Goal: Book appointment/travel/reservation

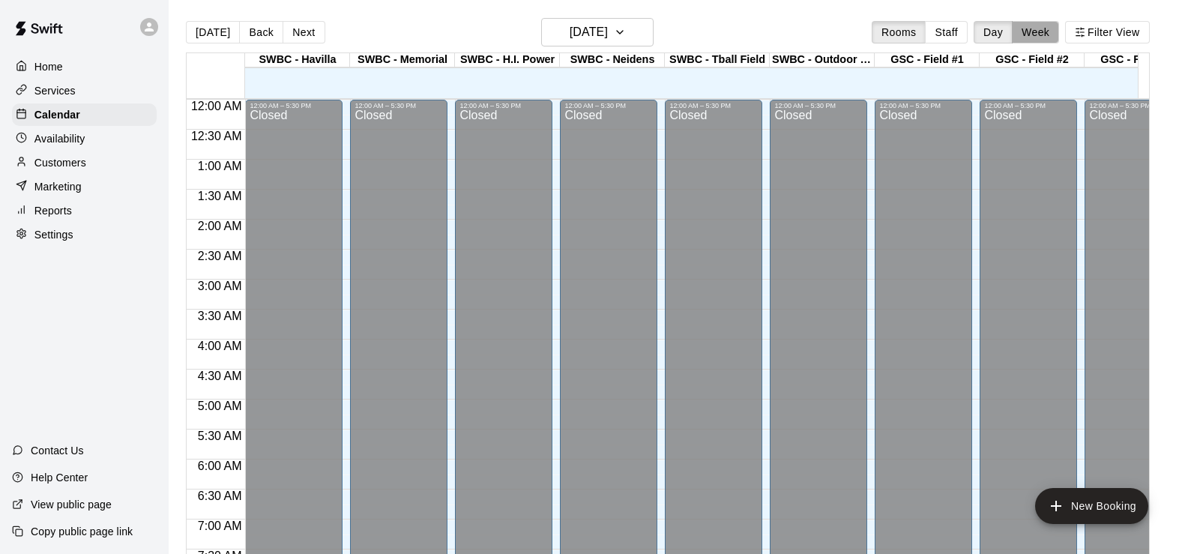
click at [1038, 35] on button "Week" at bounding box center [1035, 32] width 47 height 22
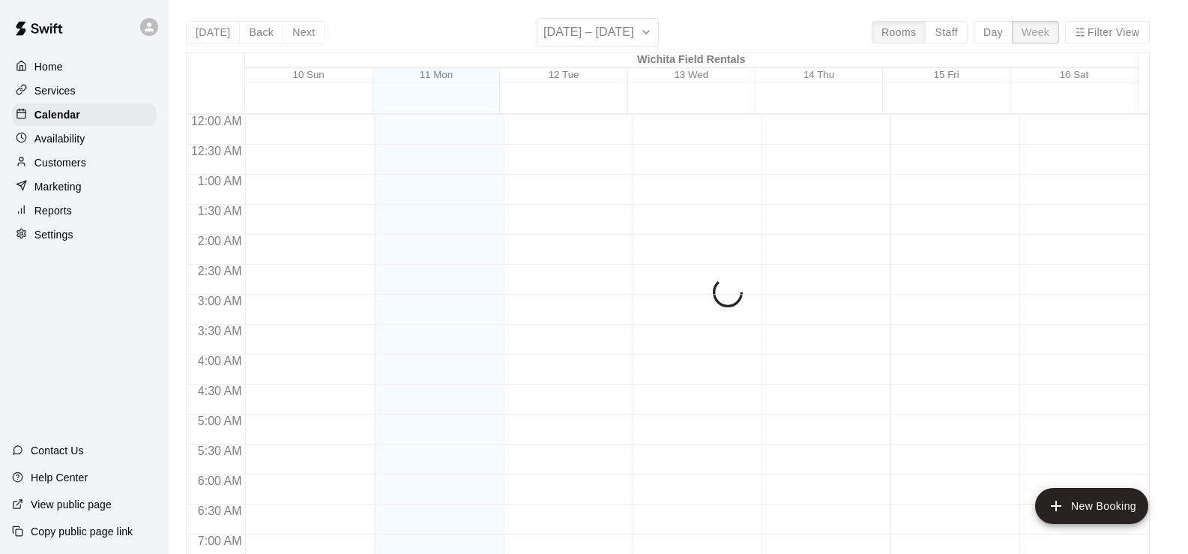
scroll to position [654, 0]
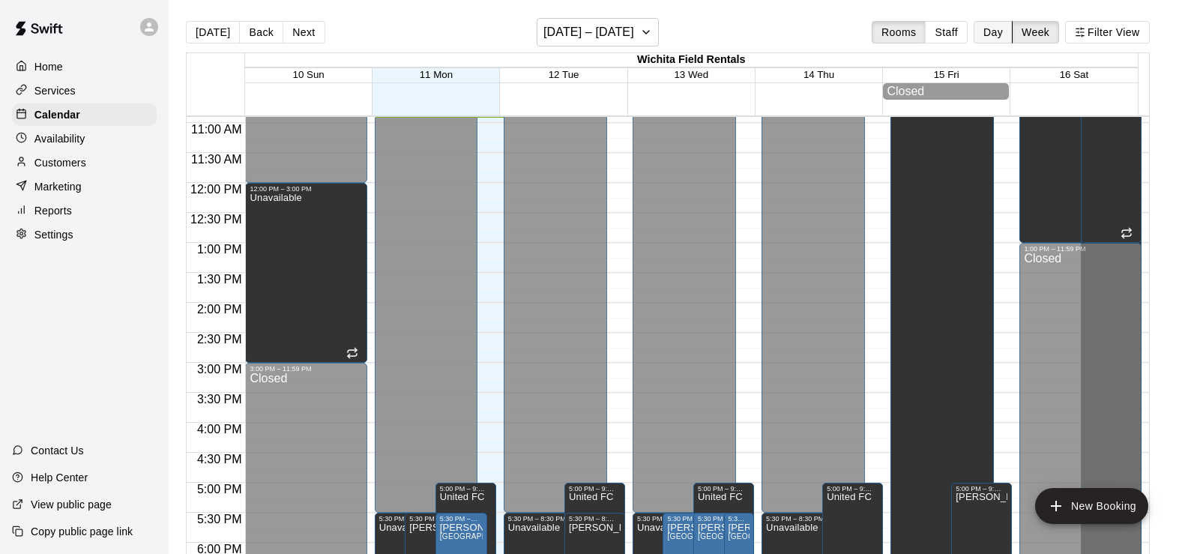
click at [1002, 29] on button "Day" at bounding box center [993, 32] width 39 height 22
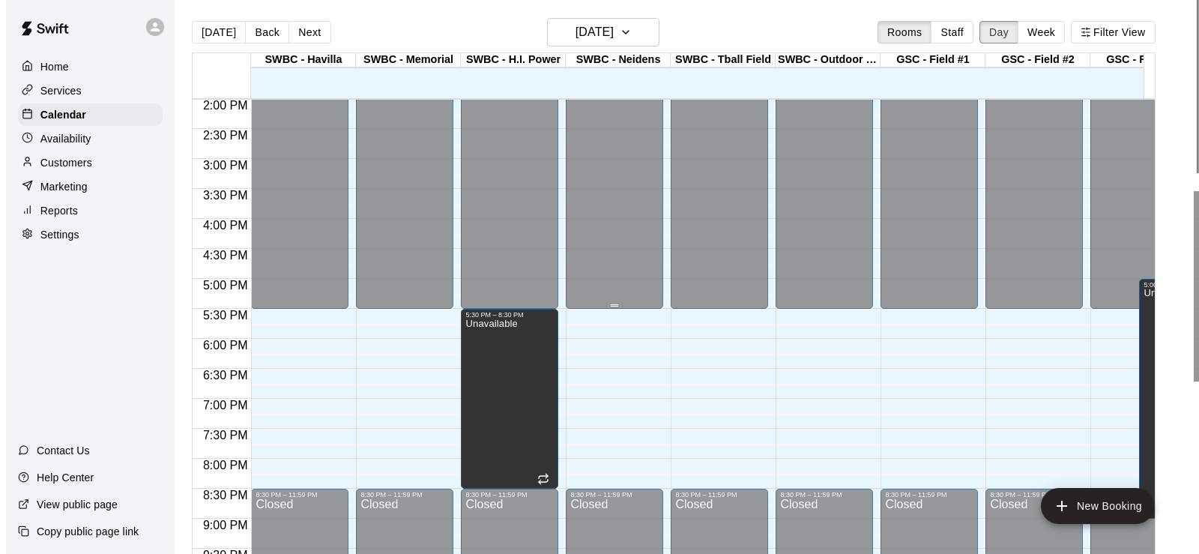
scroll to position [879, 0]
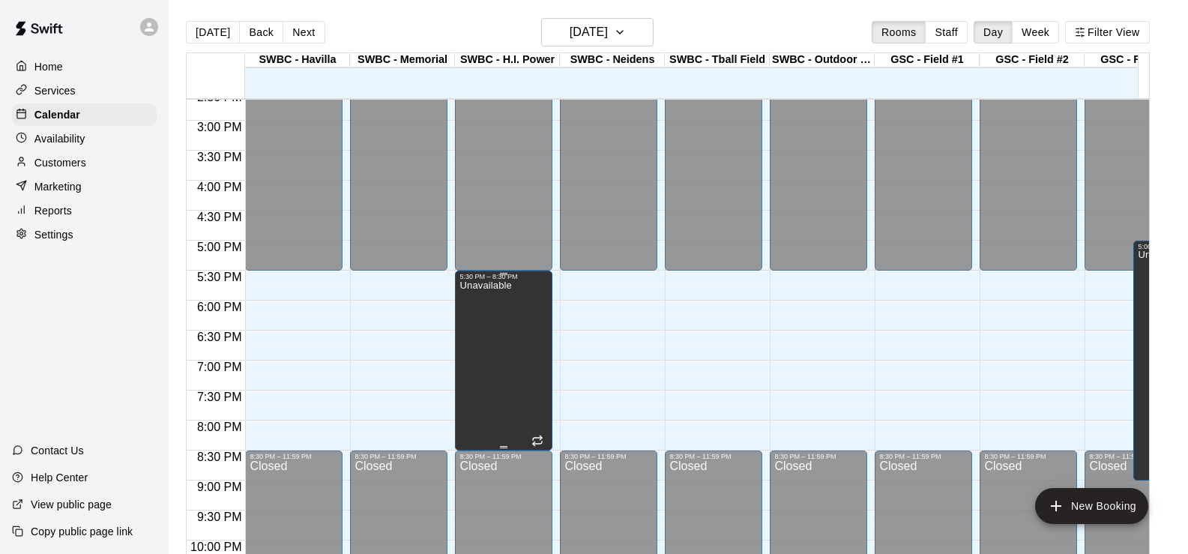
click at [487, 286] on p "Unavailable" at bounding box center [486, 286] width 52 height 0
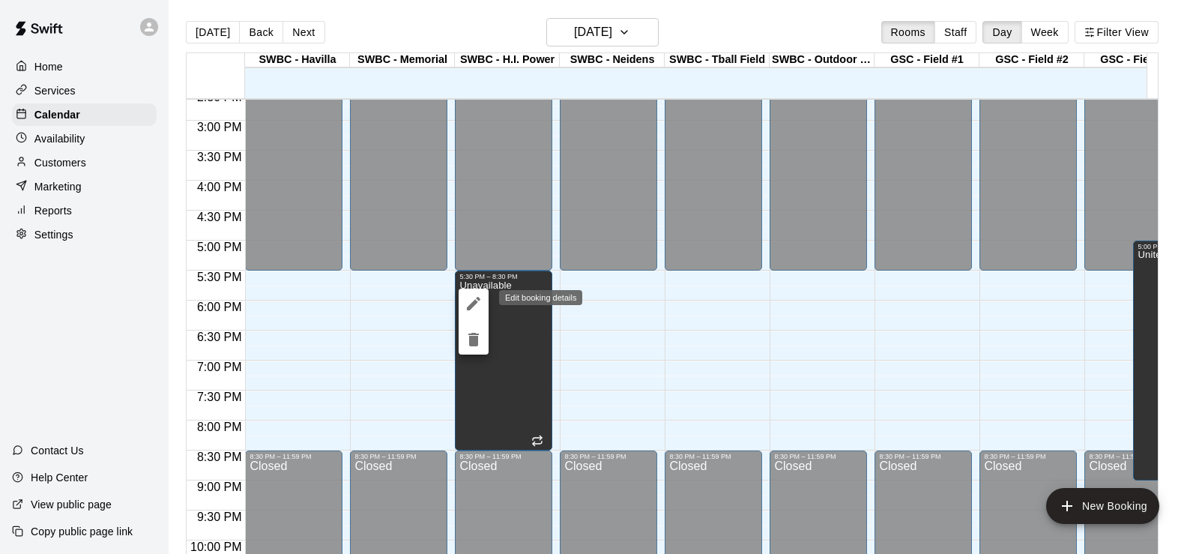
drag, startPoint x: 475, startPoint y: 301, endPoint x: 491, endPoint y: 304, distance: 16.6
click at [474, 301] on icon "edit" at bounding box center [473, 303] width 13 height 13
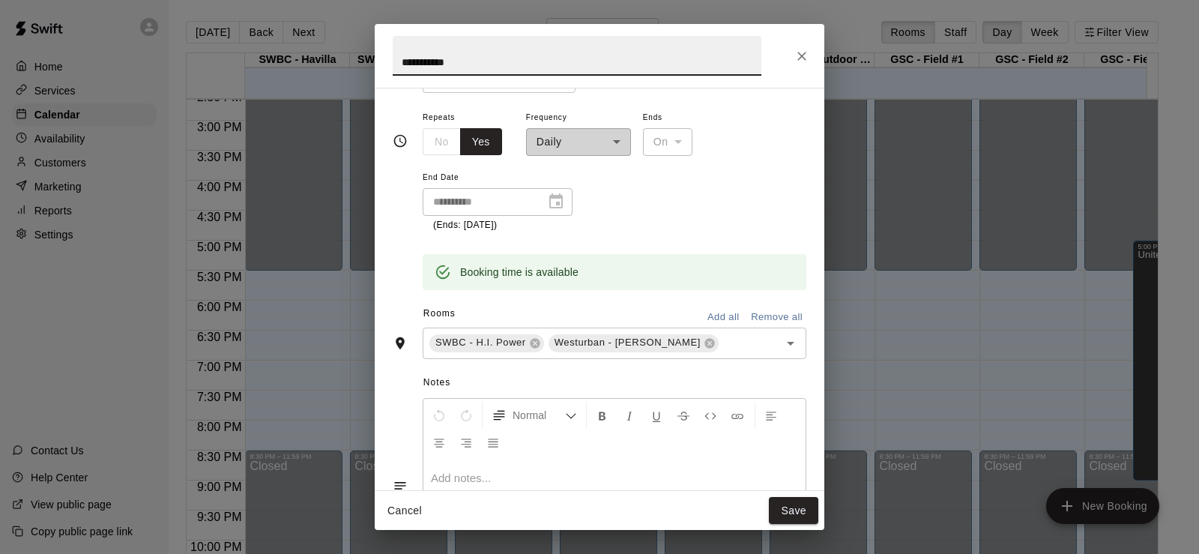
scroll to position [150, 0]
click at [782, 338] on icon "Open" at bounding box center [791, 341] width 18 height 18
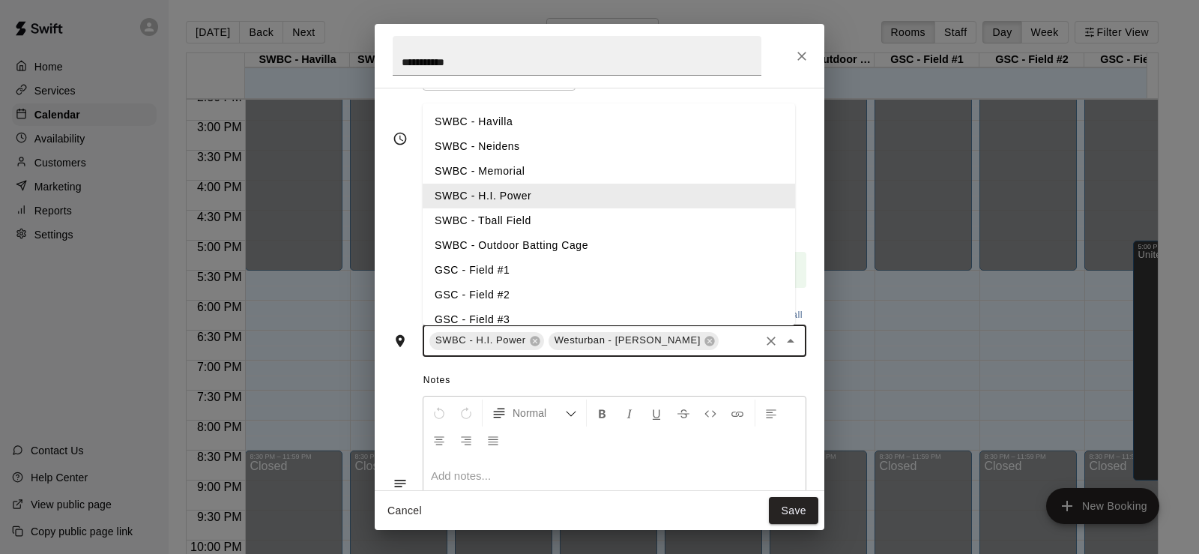
scroll to position [75, 0]
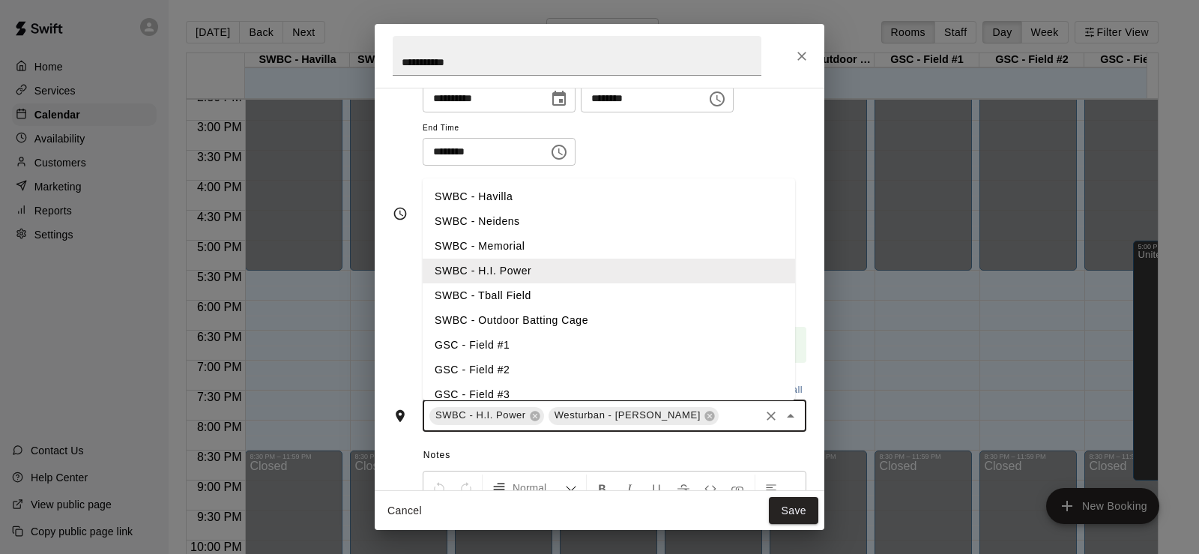
click at [532, 193] on li "SWBC - Havilla" at bounding box center [609, 196] width 373 height 25
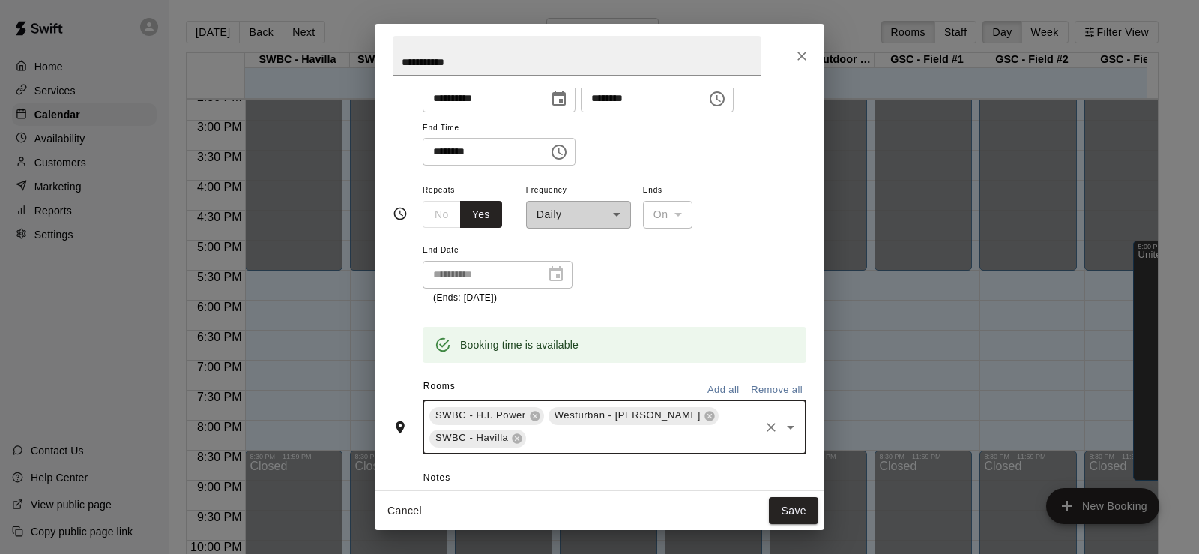
drag, startPoint x: 779, startPoint y: 425, endPoint x: 753, endPoint y: 403, distance: 34.1
click at [782, 426] on icon "Open" at bounding box center [791, 427] width 18 height 18
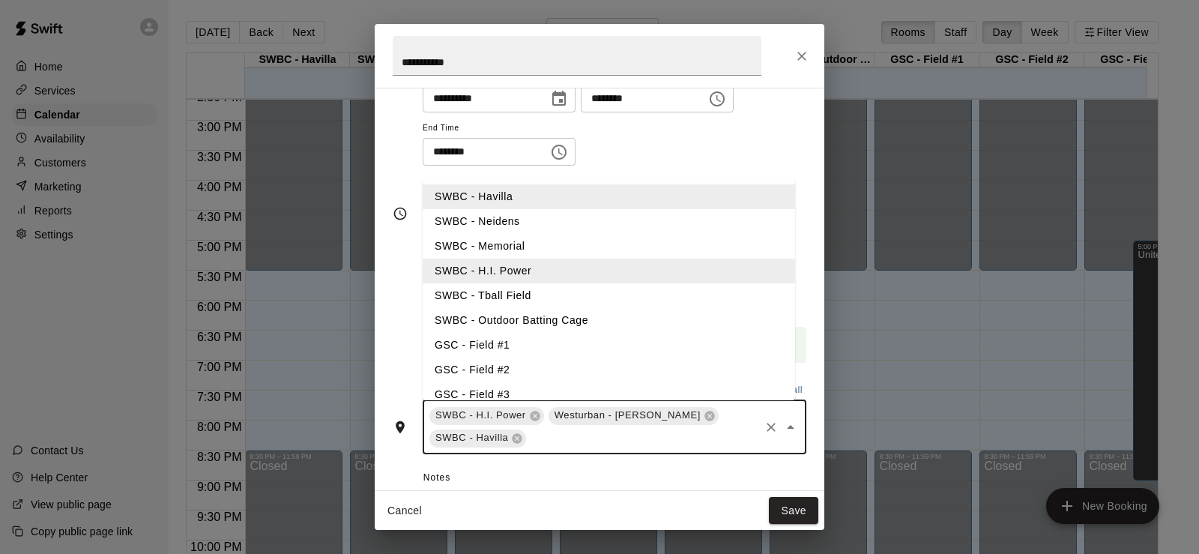
click at [520, 223] on li "SWBC - Neidens" at bounding box center [609, 221] width 373 height 25
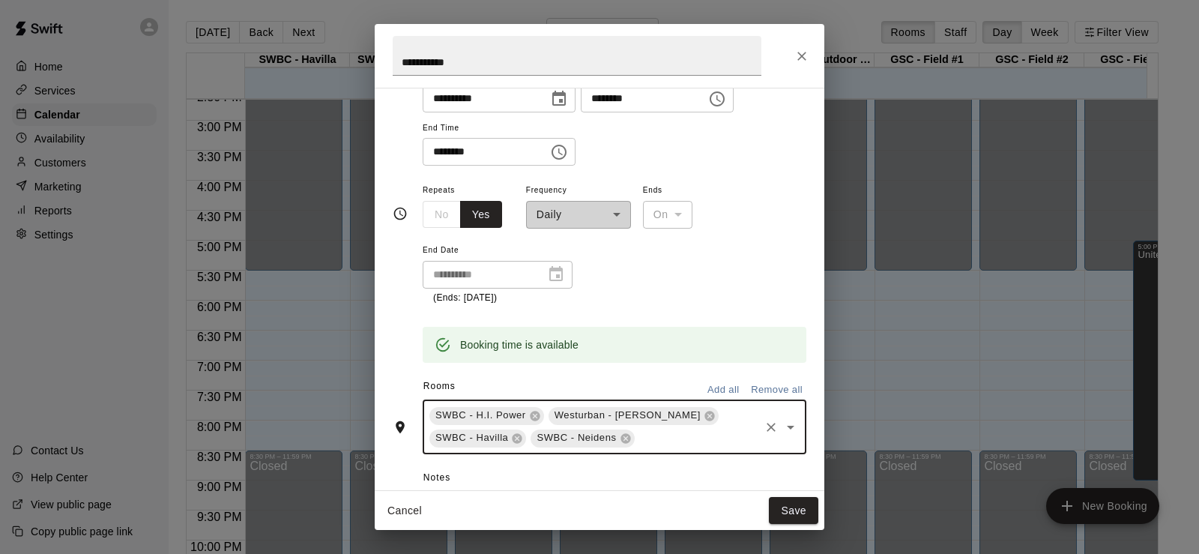
click at [782, 429] on icon "Open" at bounding box center [791, 427] width 18 height 18
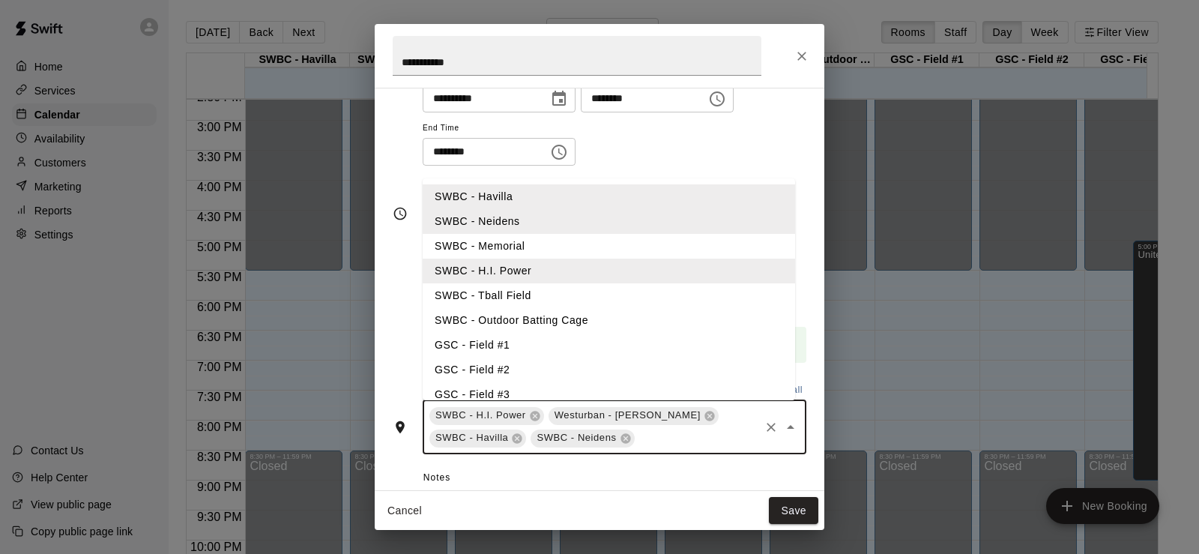
click at [525, 244] on li "SWBC - Memorial" at bounding box center [609, 246] width 373 height 25
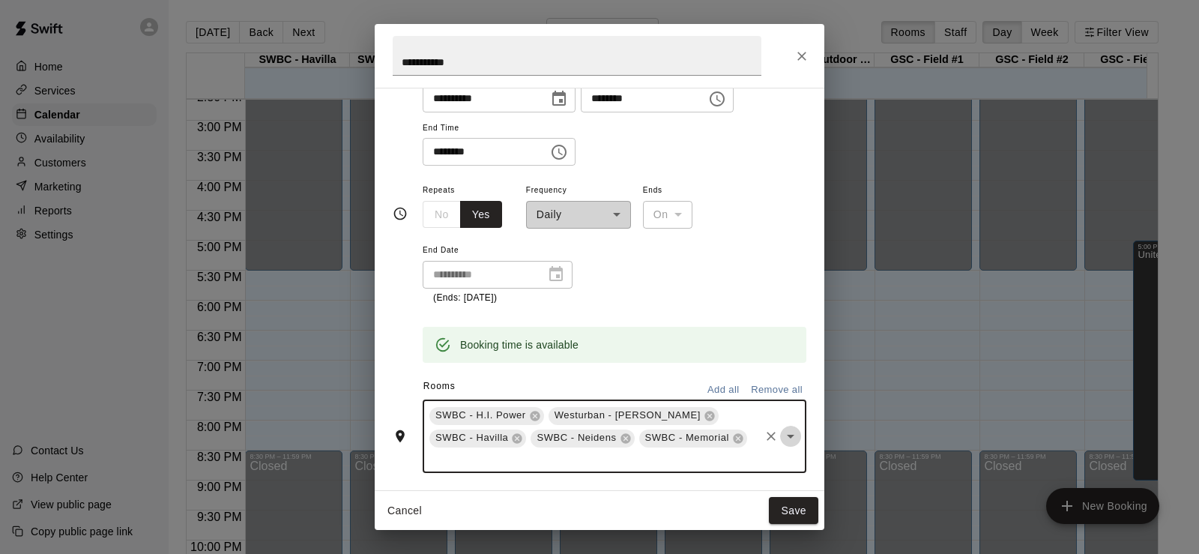
click at [782, 434] on icon "Open" at bounding box center [791, 436] width 18 height 18
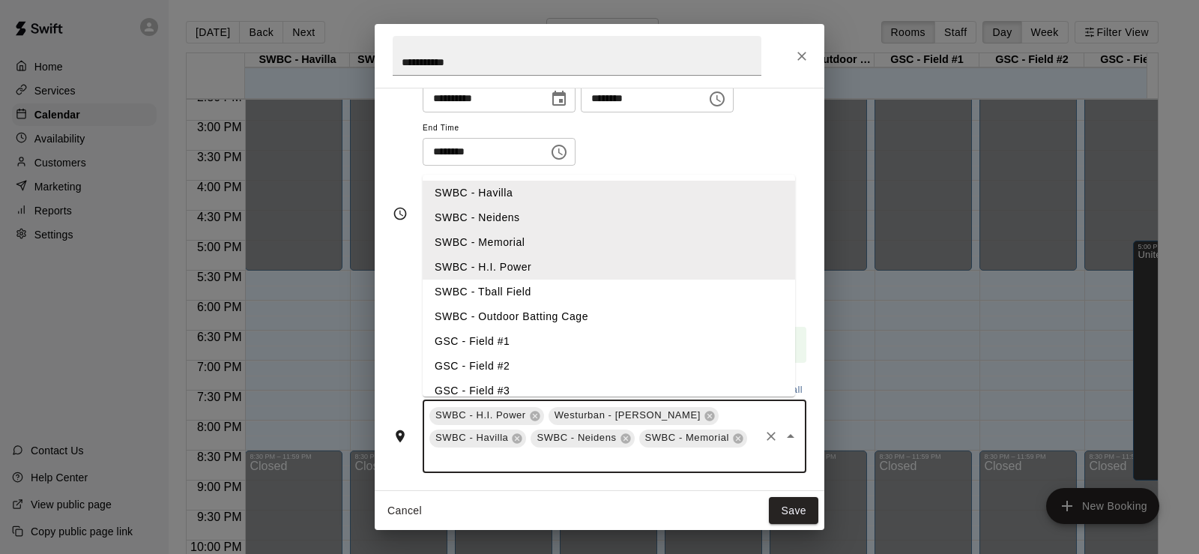
click at [542, 293] on li "SWBC - Tball Field" at bounding box center [609, 292] width 373 height 25
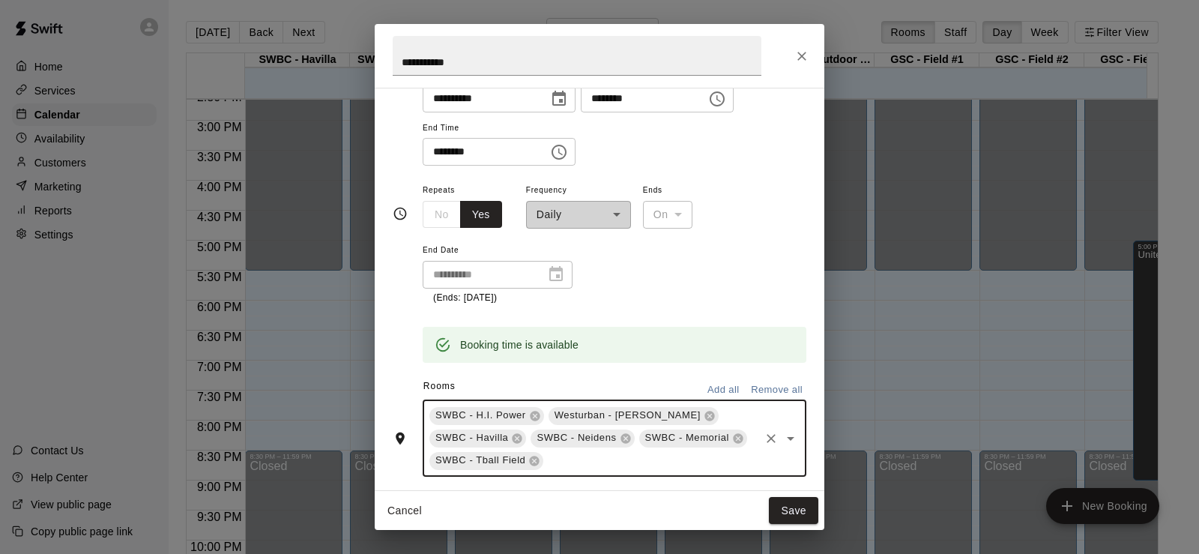
click at [782, 440] on icon "Open" at bounding box center [791, 439] width 18 height 18
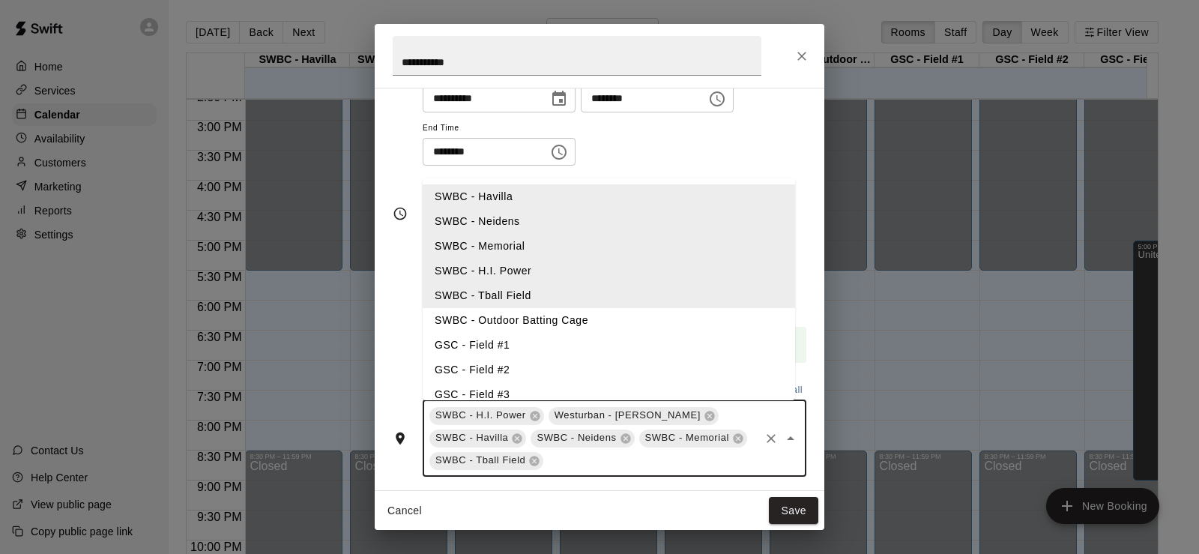
click at [554, 313] on li "SWBC - Outdoor Batting Cage" at bounding box center [609, 320] width 373 height 25
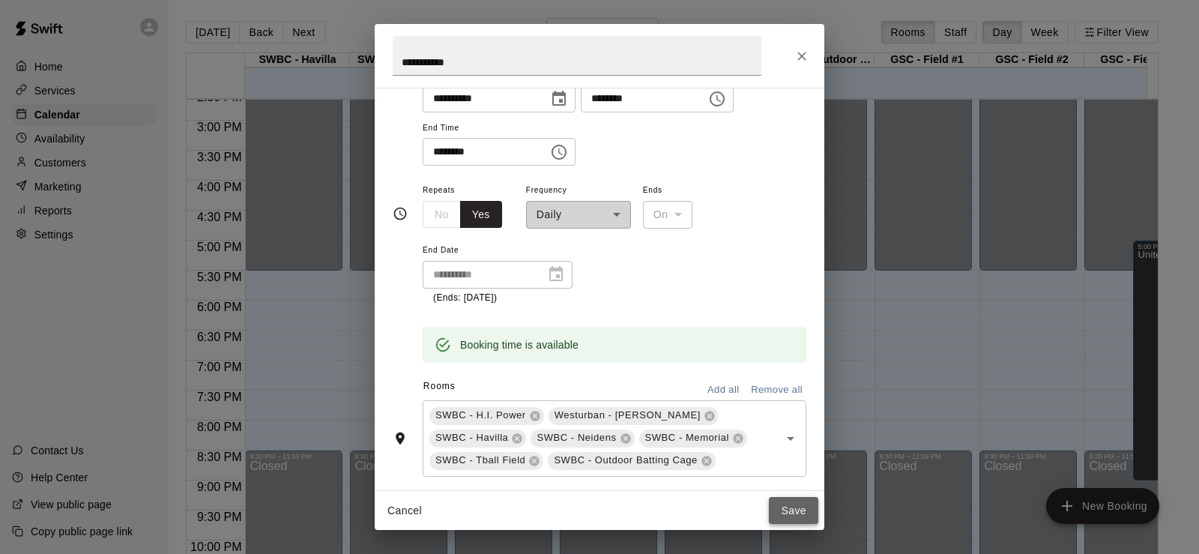
click at [801, 502] on button "Save" at bounding box center [793, 511] width 49 height 28
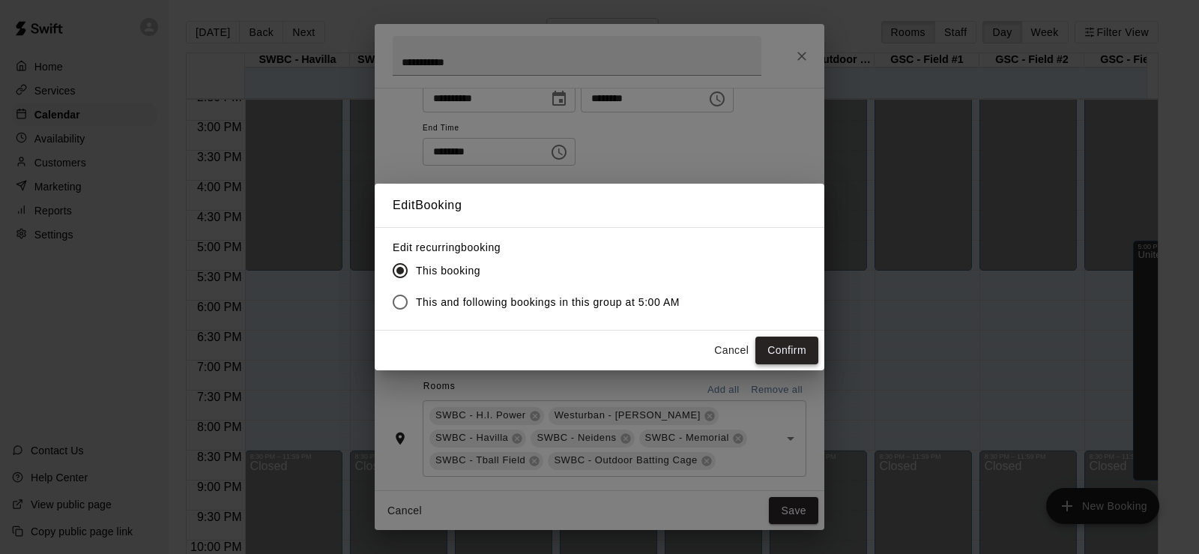
click at [782, 355] on button "Confirm" at bounding box center [787, 351] width 63 height 28
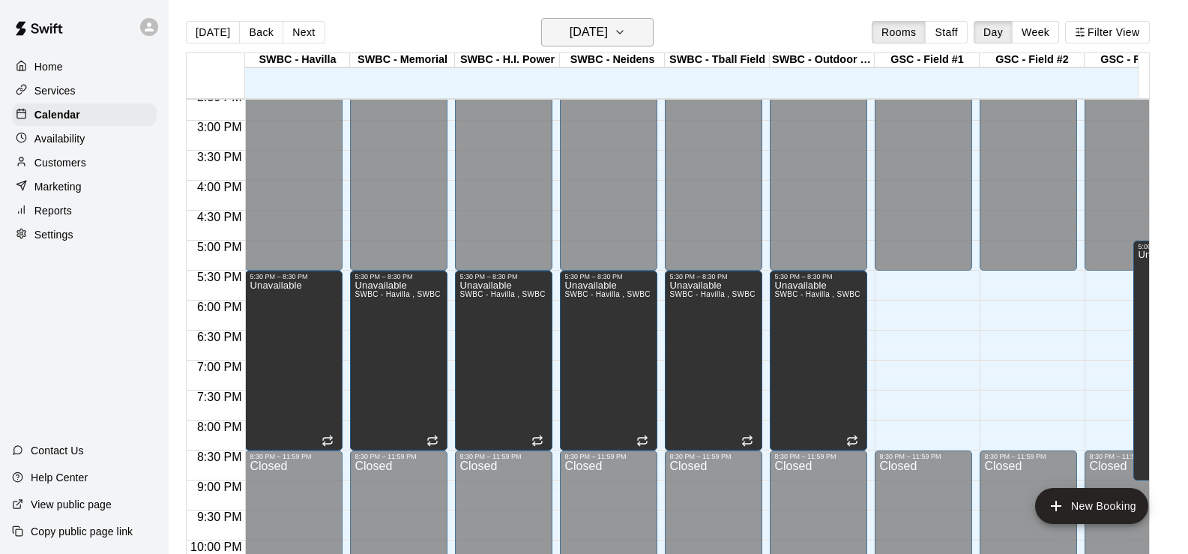
click at [626, 38] on icon "button" at bounding box center [620, 32] width 12 height 18
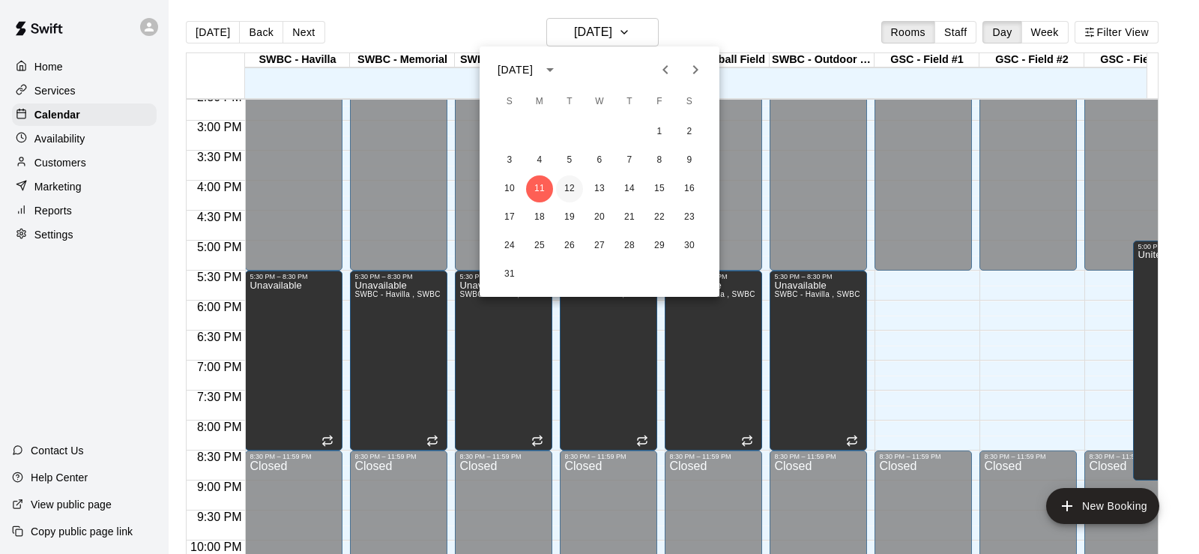
click at [573, 184] on button "12" at bounding box center [569, 188] width 27 height 27
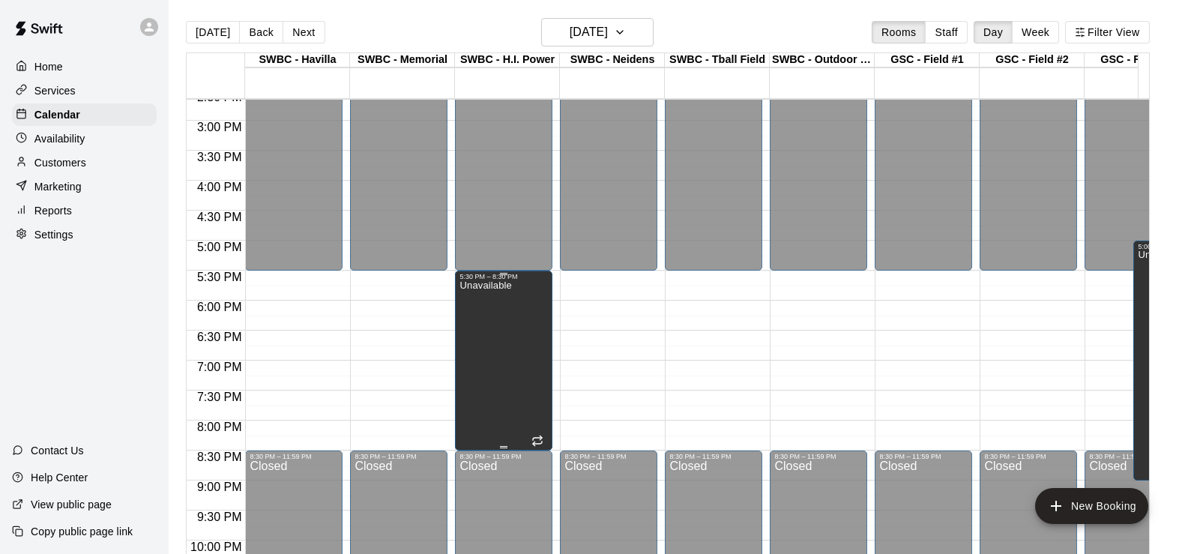
click at [511, 319] on div "Unavailable" at bounding box center [504, 557] width 88 height 554
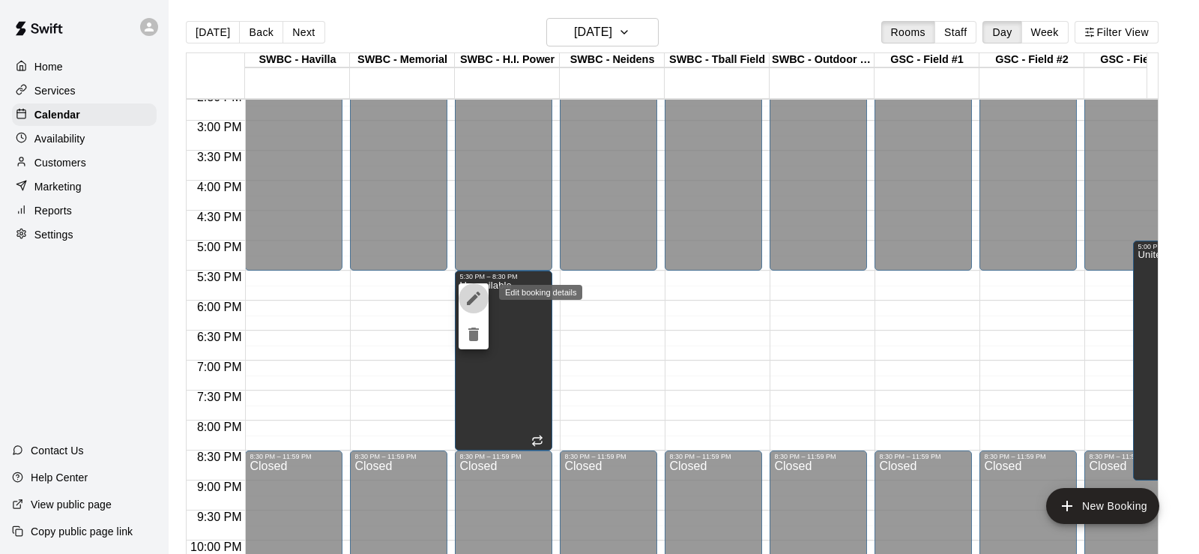
click at [466, 293] on icon "edit" at bounding box center [474, 298] width 18 height 18
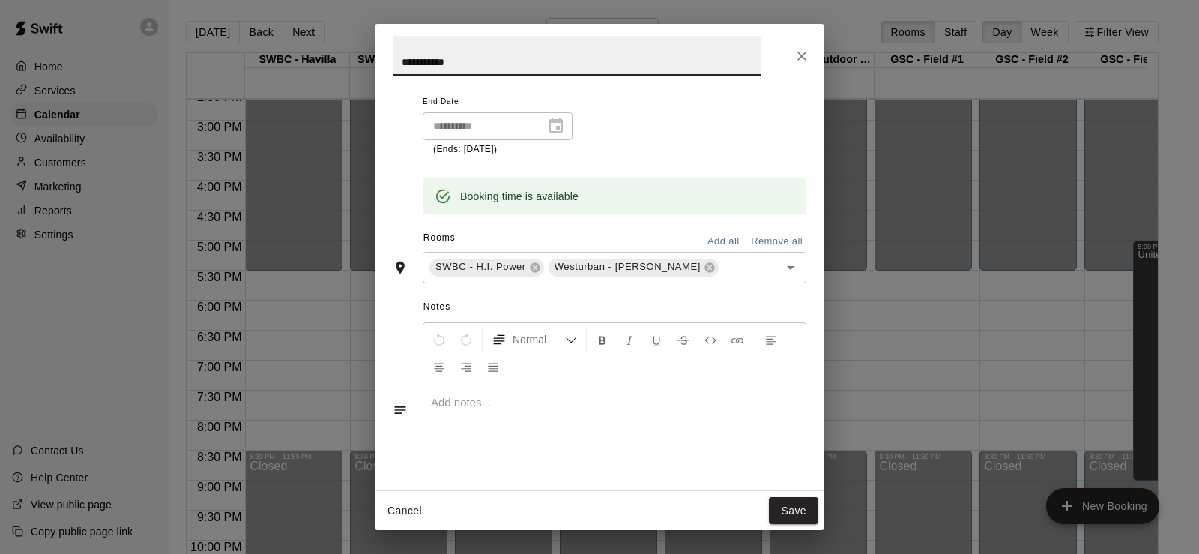
scroll to position [225, 0]
click at [782, 269] on icon "Open" at bounding box center [791, 266] width 18 height 18
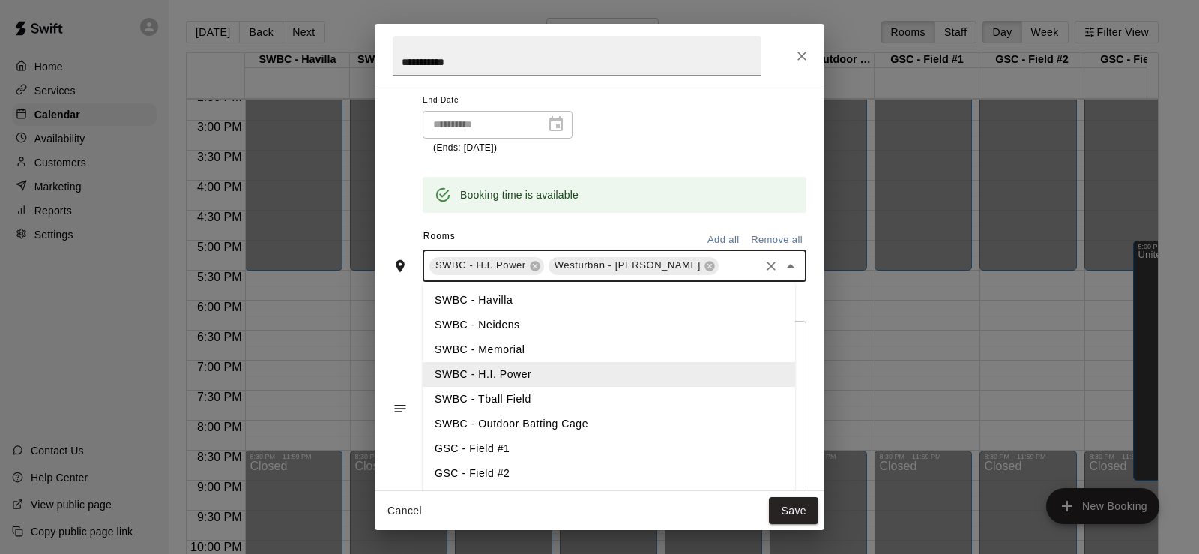
drag, startPoint x: 508, startPoint y: 304, endPoint x: 781, endPoint y: 295, distance: 273.0
click at [508, 304] on li "SWBC - Havilla" at bounding box center [609, 300] width 373 height 25
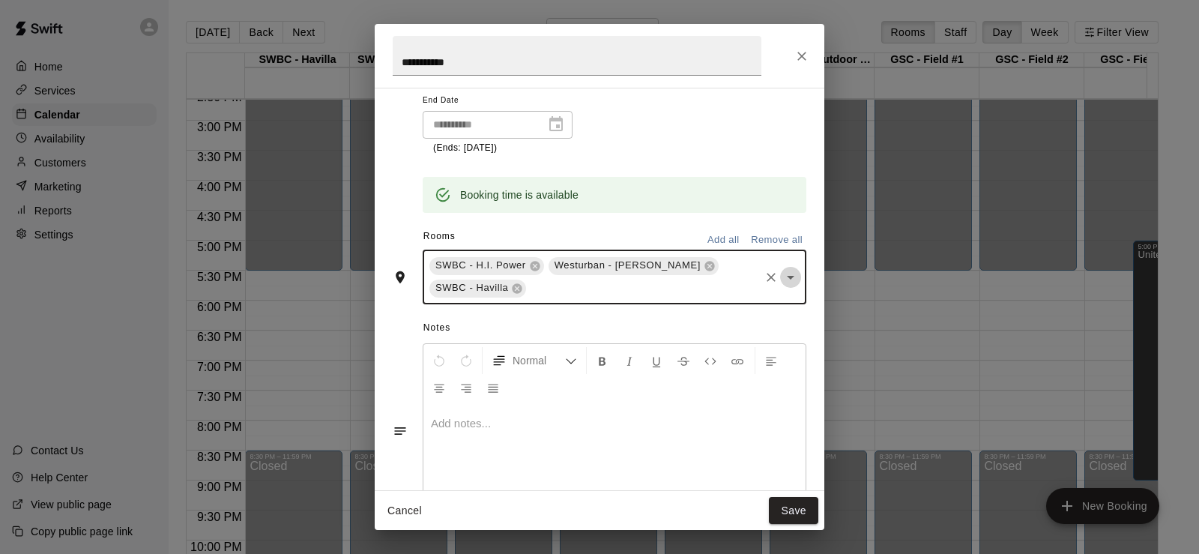
click at [787, 278] on icon "Open" at bounding box center [790, 278] width 7 height 4
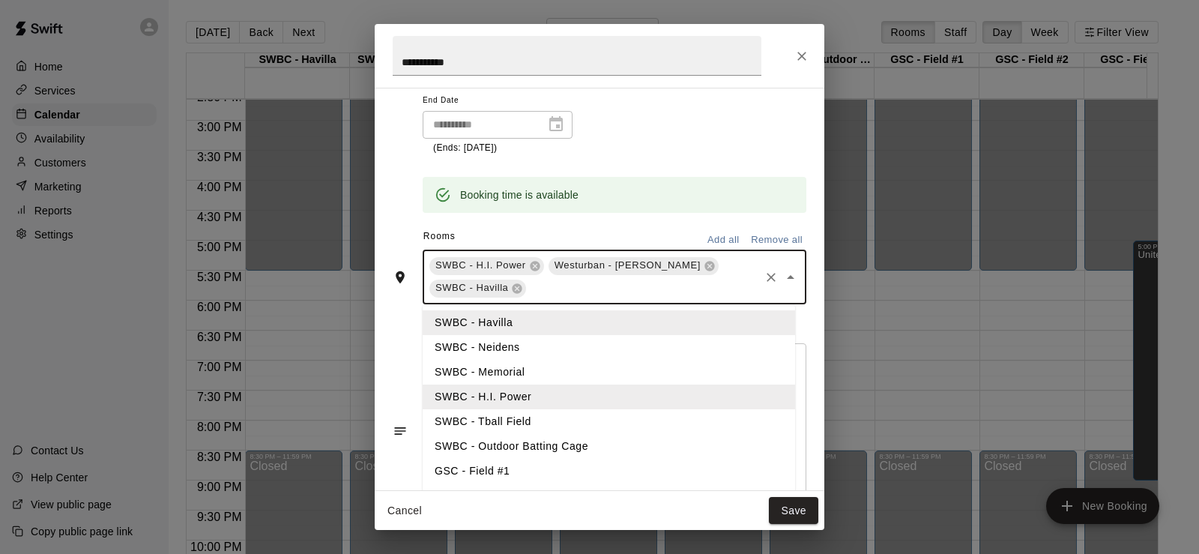
click at [544, 349] on li "SWBC - Neidens" at bounding box center [609, 347] width 373 height 25
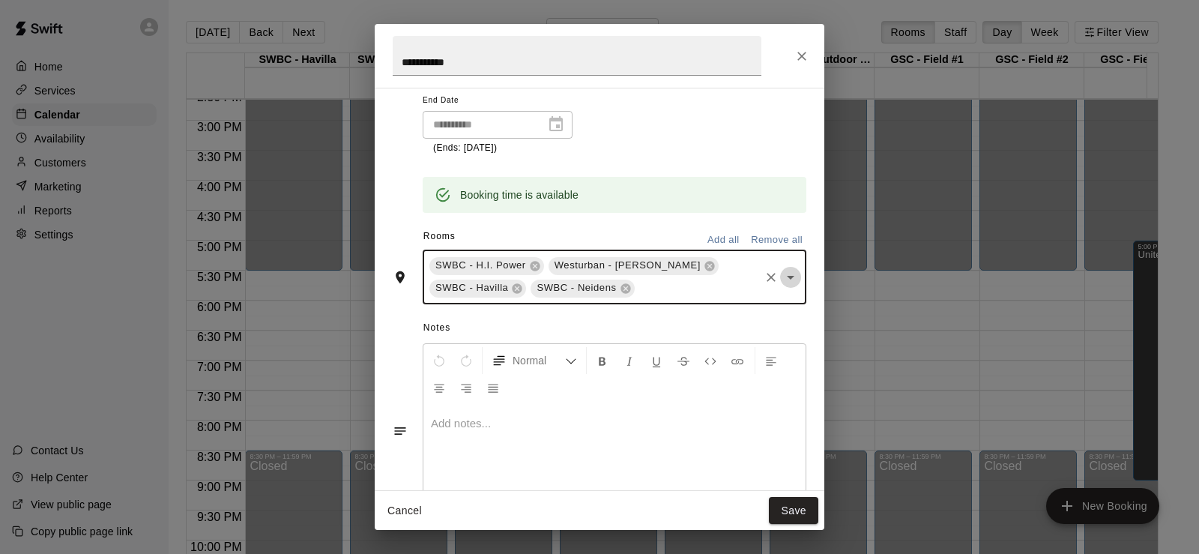
click at [782, 275] on icon "Open" at bounding box center [791, 277] width 18 height 18
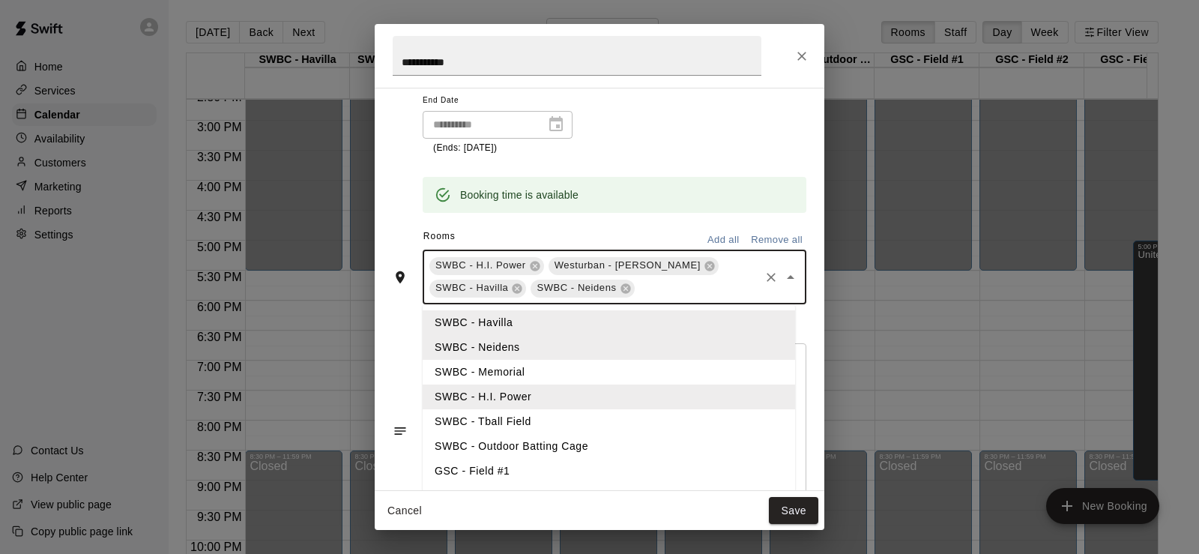
click at [534, 372] on li "SWBC - Memorial" at bounding box center [609, 372] width 373 height 25
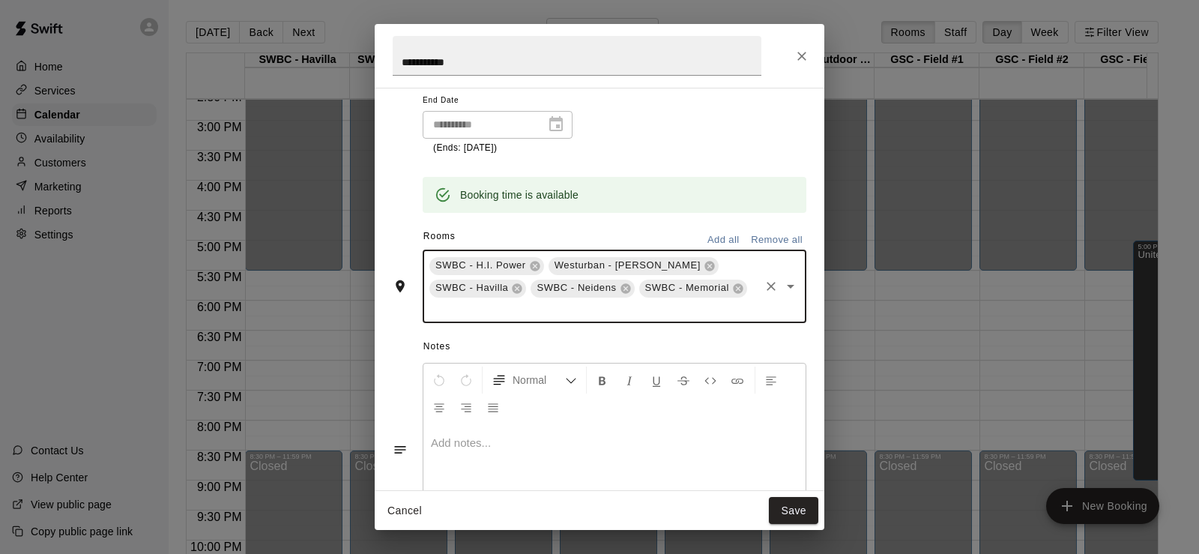
click at [782, 292] on icon "Open" at bounding box center [791, 286] width 18 height 18
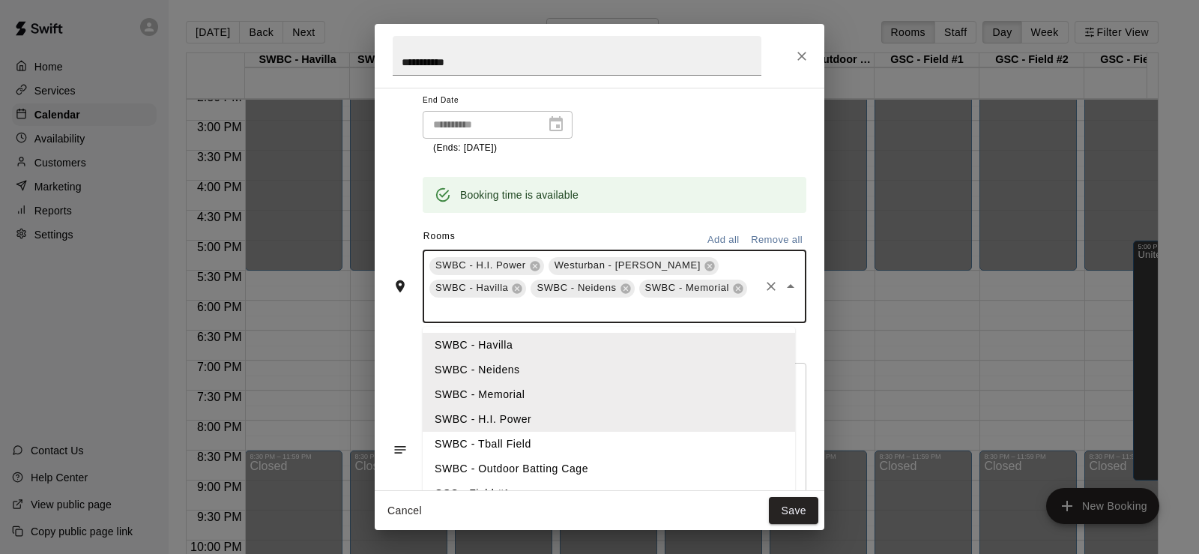
drag, startPoint x: 537, startPoint y: 441, endPoint x: 720, endPoint y: 418, distance: 185.1
click at [536, 441] on li "SWBC - Tball Field" at bounding box center [609, 444] width 373 height 25
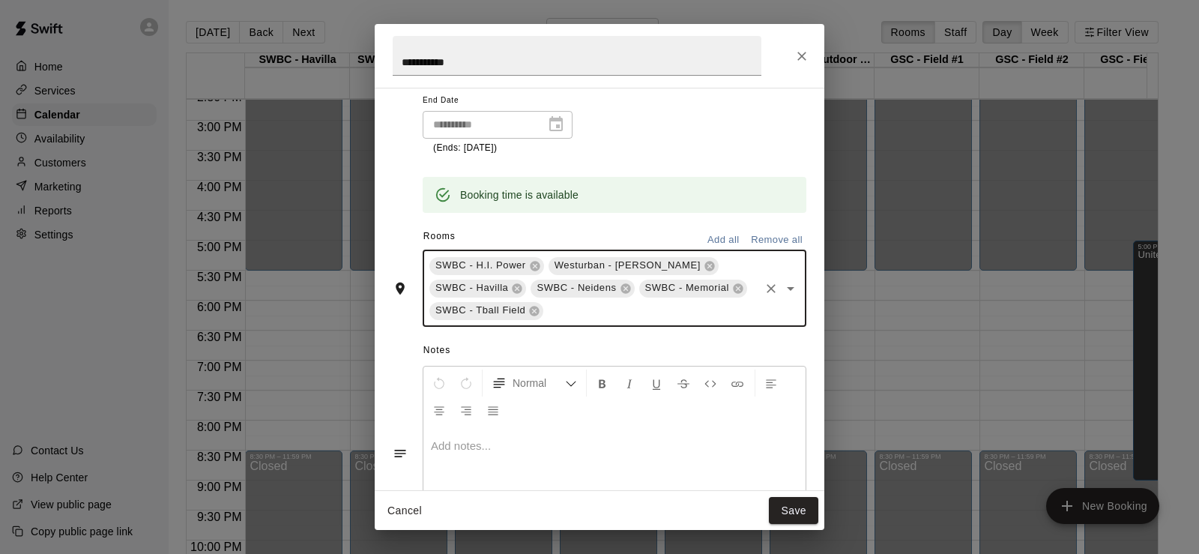
click at [785, 292] on icon "Open" at bounding box center [791, 289] width 18 height 18
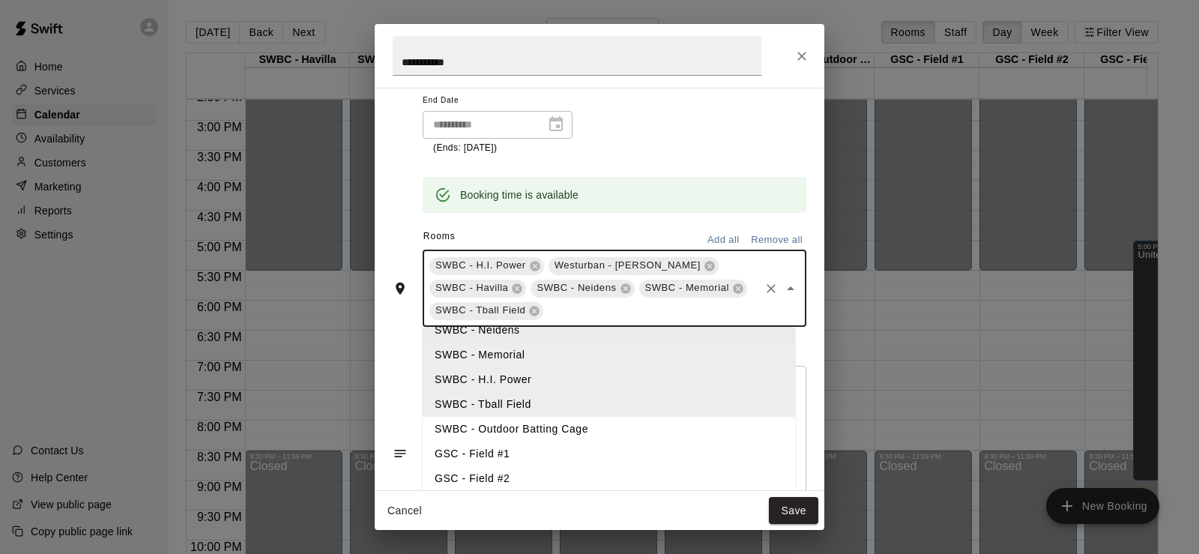
scroll to position [75, 0]
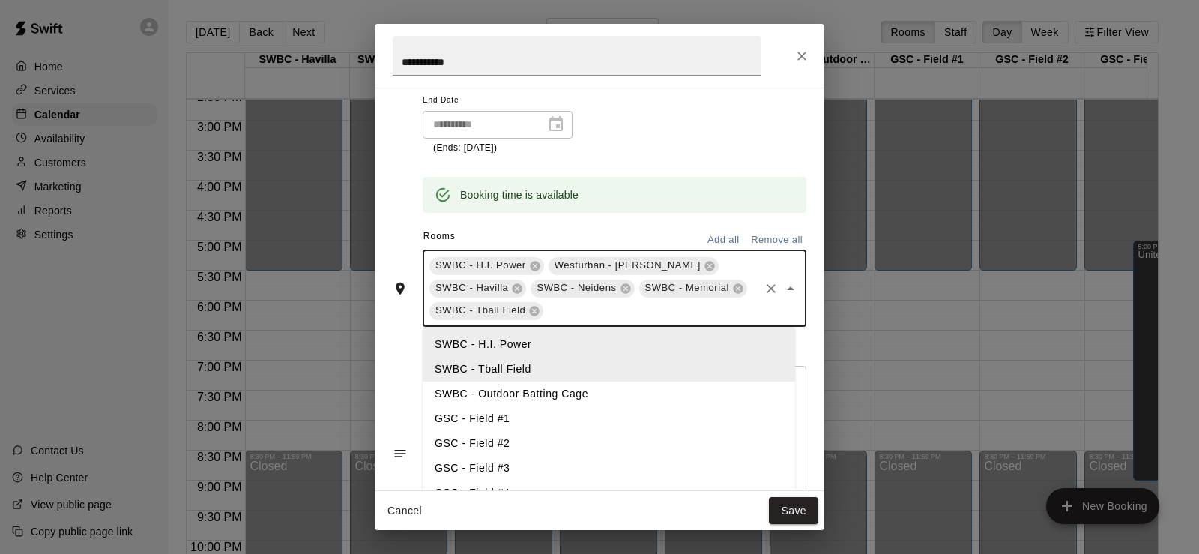
click at [612, 387] on li "SWBC - Outdoor Batting Cage" at bounding box center [609, 394] width 373 height 25
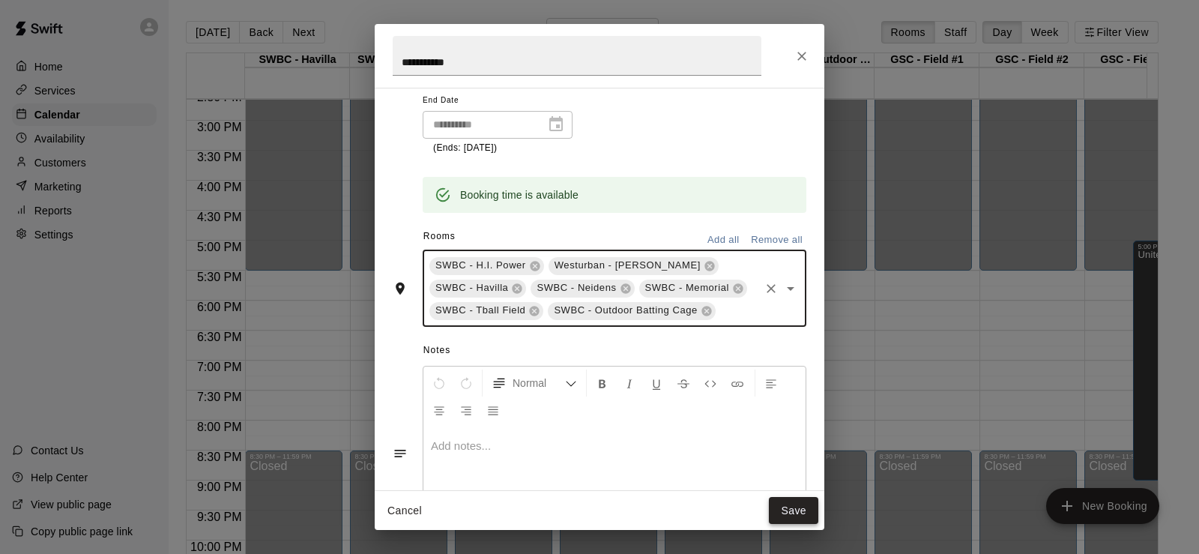
click at [808, 503] on button "Save" at bounding box center [793, 511] width 49 height 28
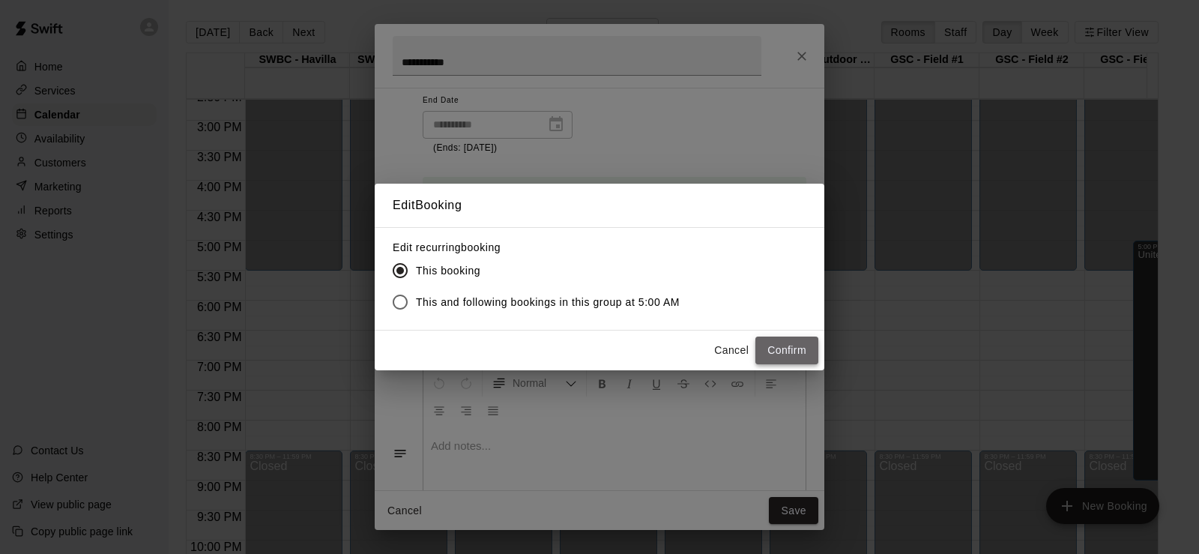
click at [795, 348] on button "Confirm" at bounding box center [787, 351] width 63 height 28
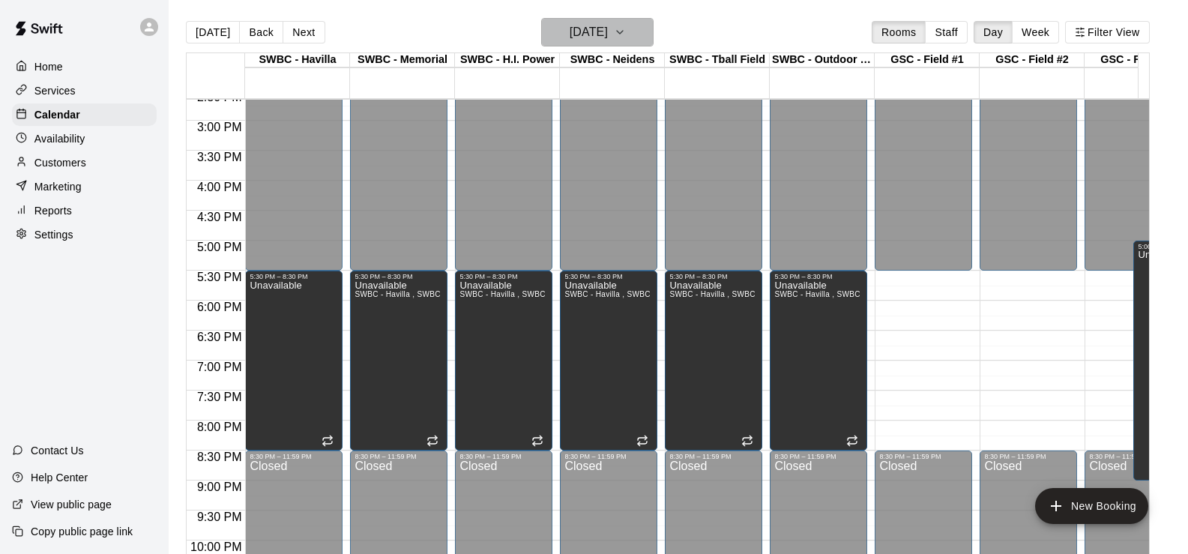
click at [626, 37] on icon "button" at bounding box center [620, 32] width 12 height 18
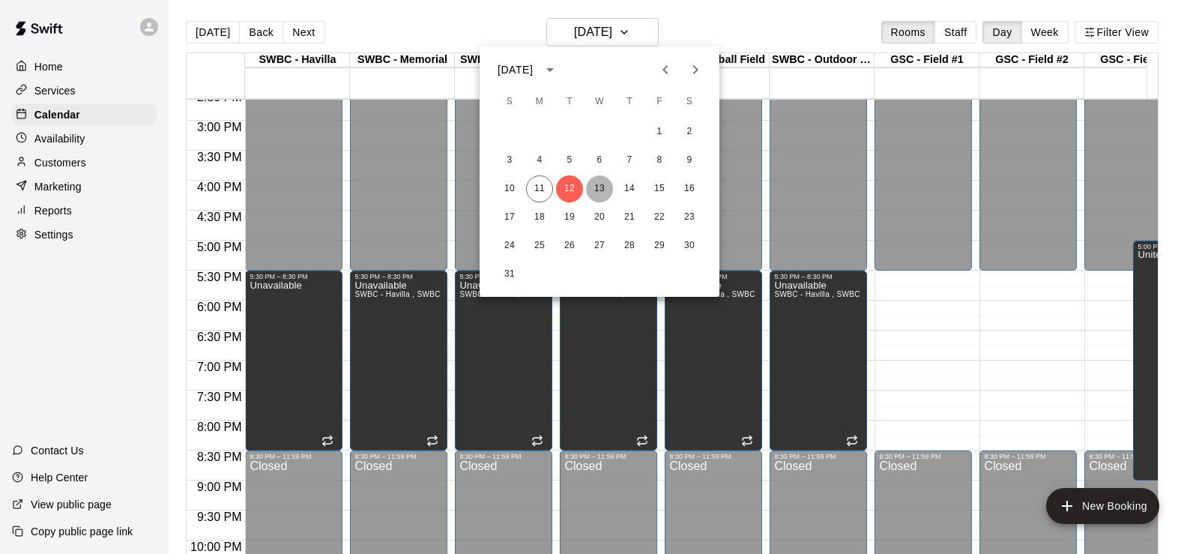
click at [604, 184] on button "13" at bounding box center [599, 188] width 27 height 27
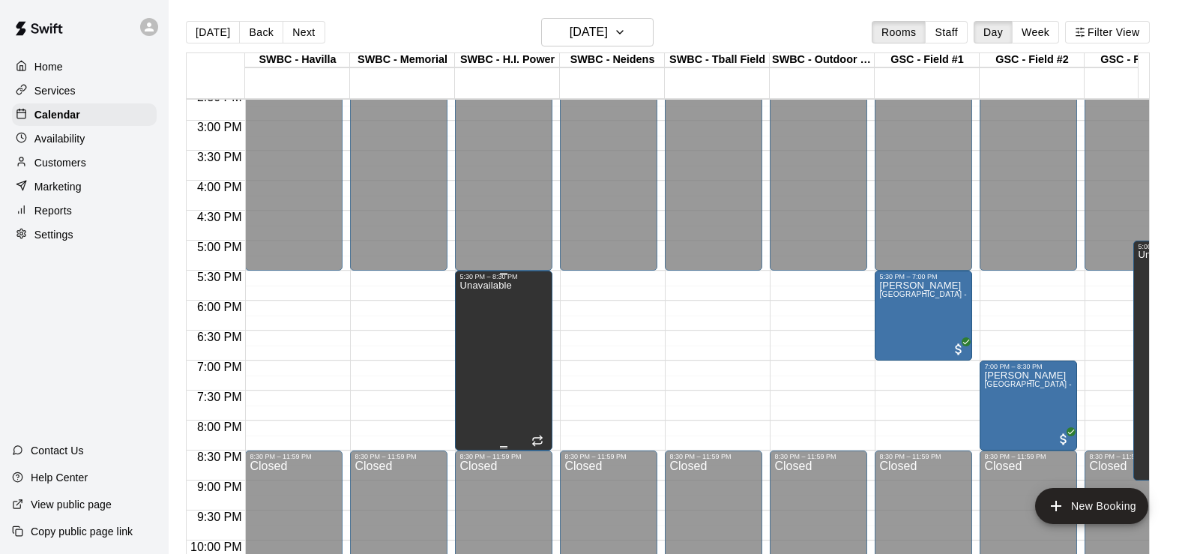
click at [535, 295] on div "Unavailable" at bounding box center [504, 557] width 88 height 554
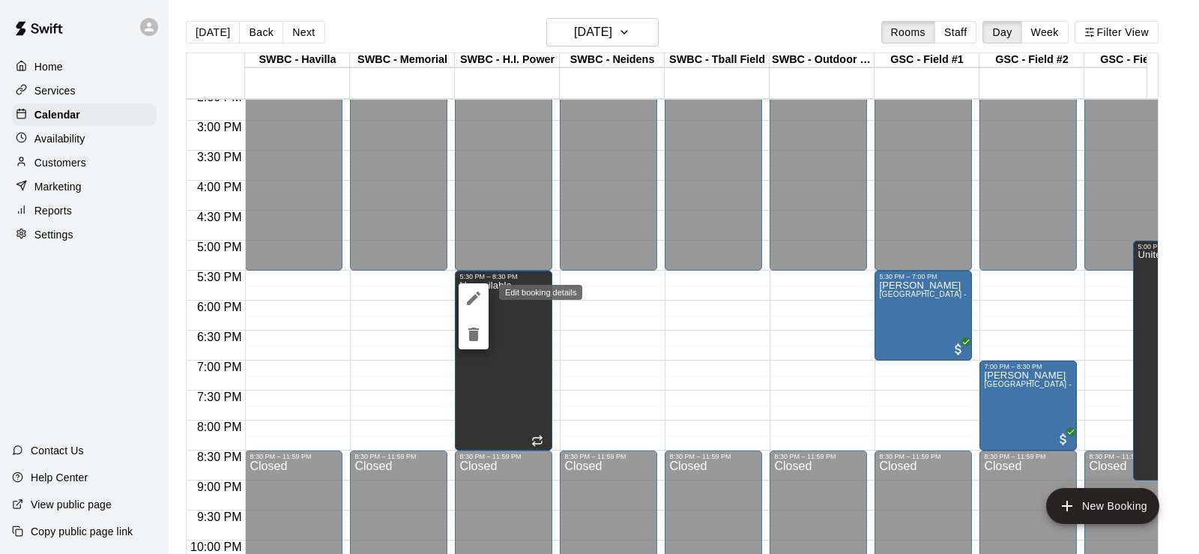
click at [475, 292] on icon "edit" at bounding box center [474, 298] width 18 height 18
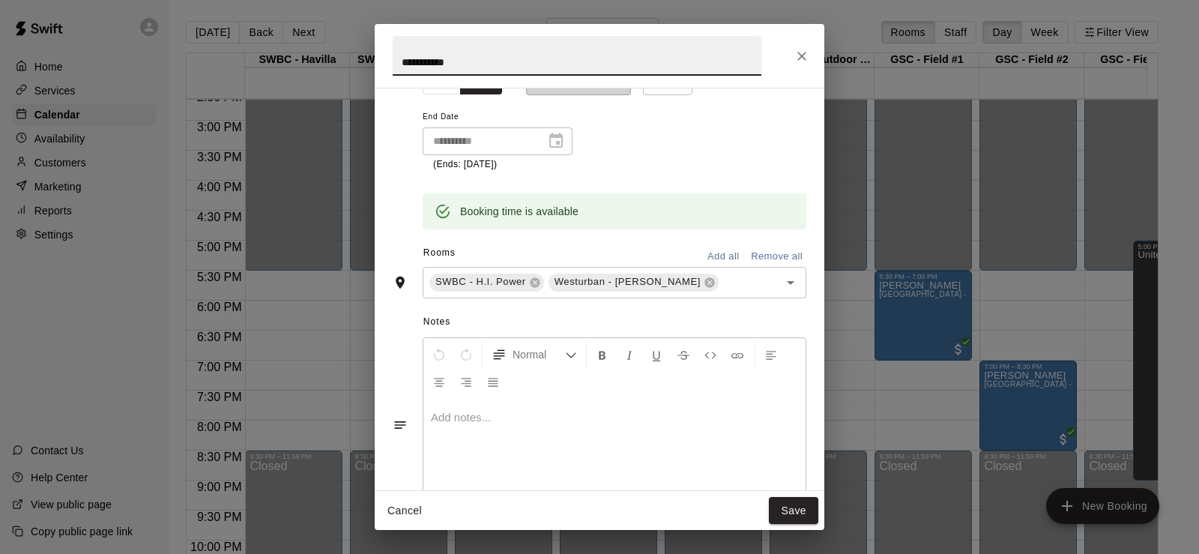
scroll to position [225, 0]
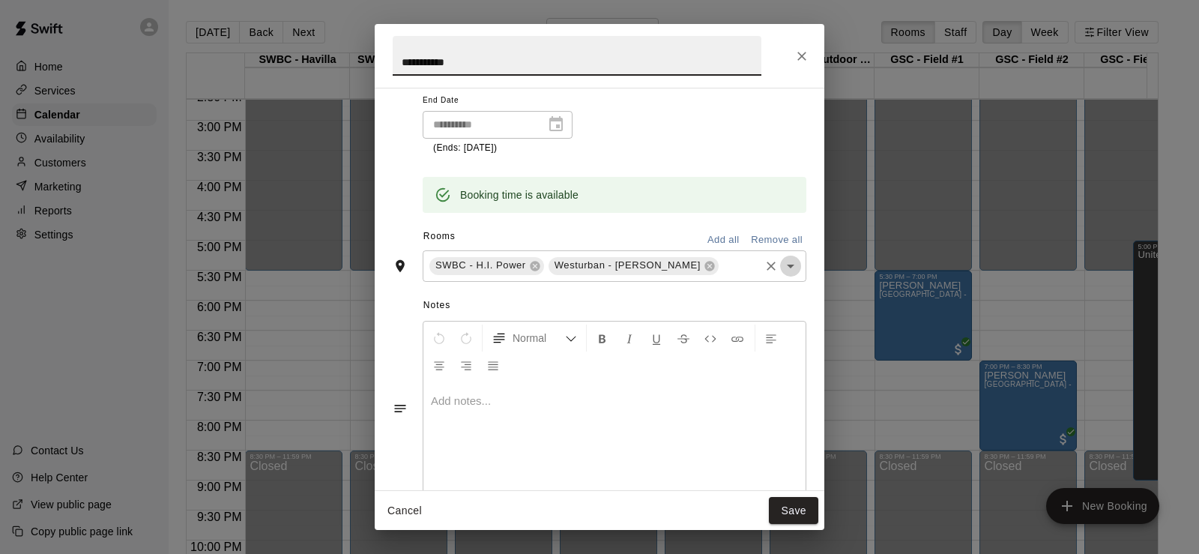
drag, startPoint x: 779, startPoint y: 267, endPoint x: 765, endPoint y: 274, distance: 15.1
click at [787, 267] on icon "Open" at bounding box center [790, 267] width 7 height 4
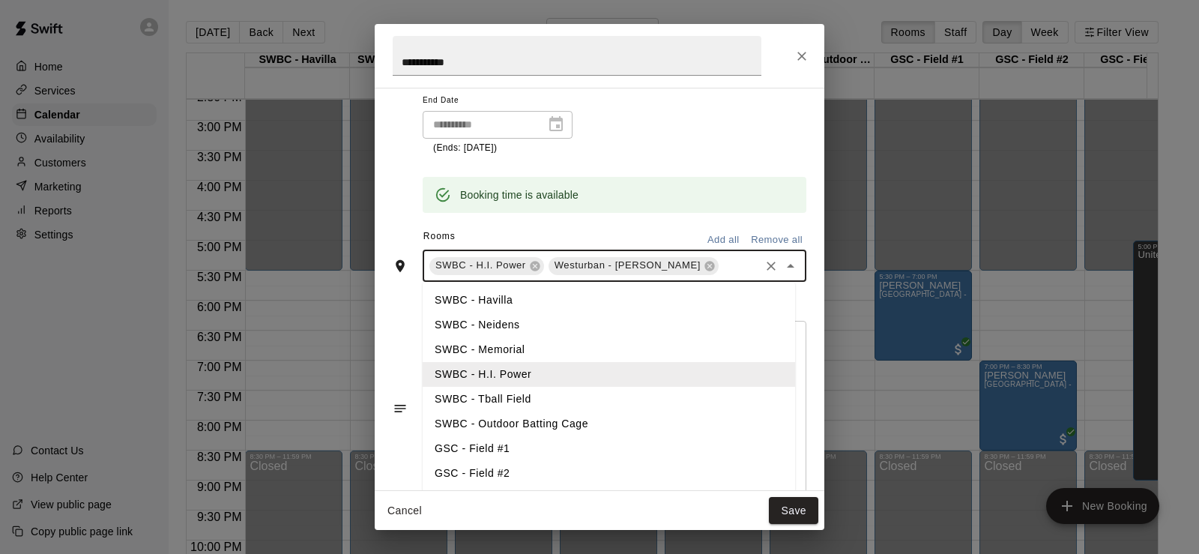
click at [507, 299] on li "SWBC - Havilla" at bounding box center [609, 300] width 373 height 25
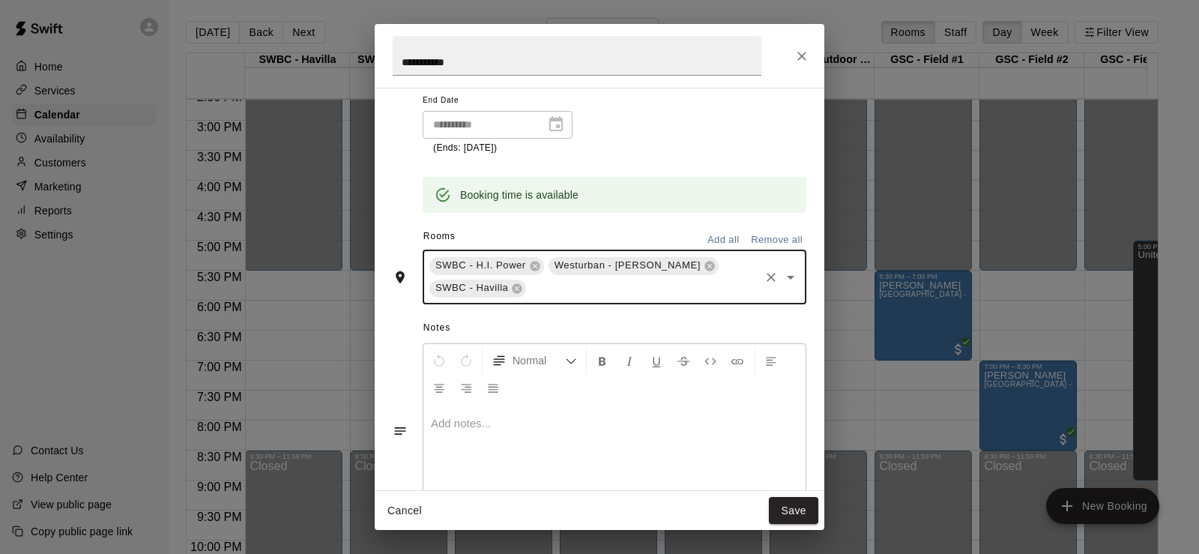
click at [782, 281] on icon "Open" at bounding box center [791, 277] width 18 height 18
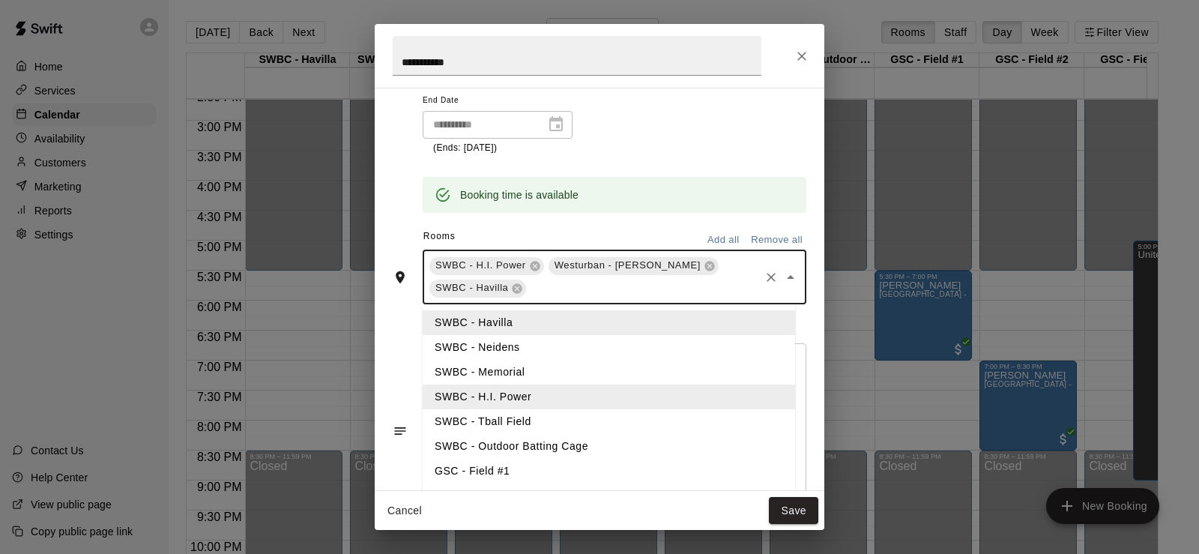
drag, startPoint x: 551, startPoint y: 343, endPoint x: 599, endPoint y: 332, distance: 49.1
click at [550, 343] on li "SWBC - Neidens" at bounding box center [609, 347] width 373 height 25
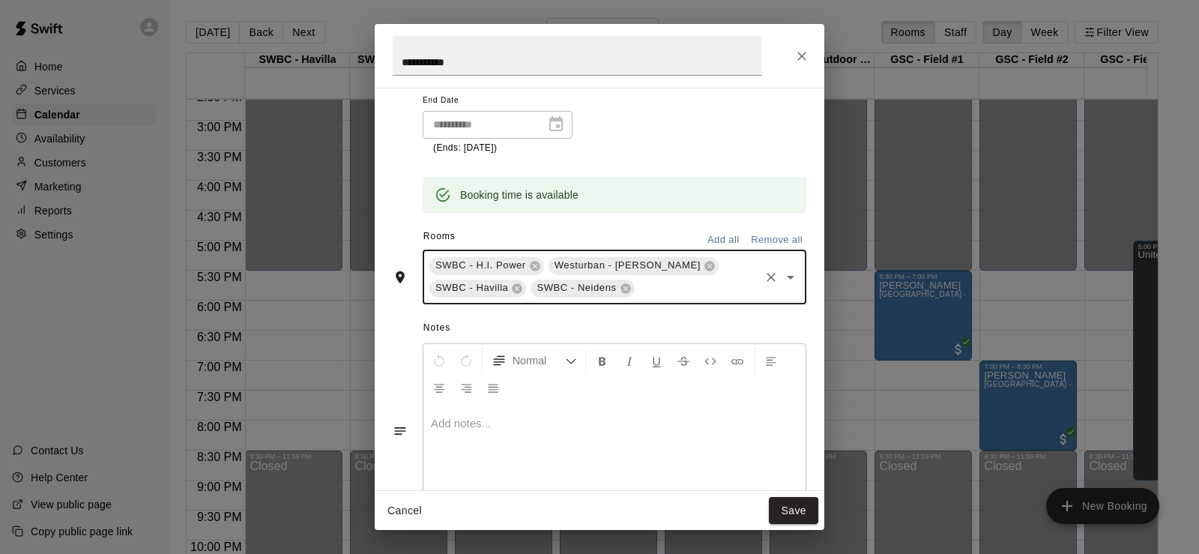
click at [787, 278] on icon "Open" at bounding box center [790, 278] width 7 height 4
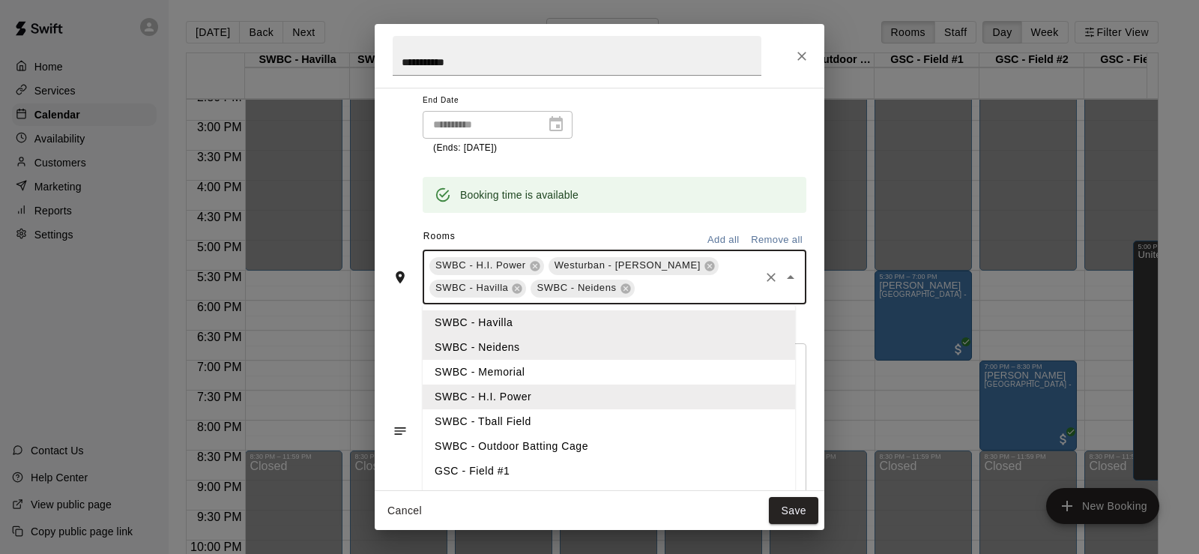
click at [531, 378] on li "SWBC - Memorial" at bounding box center [609, 372] width 373 height 25
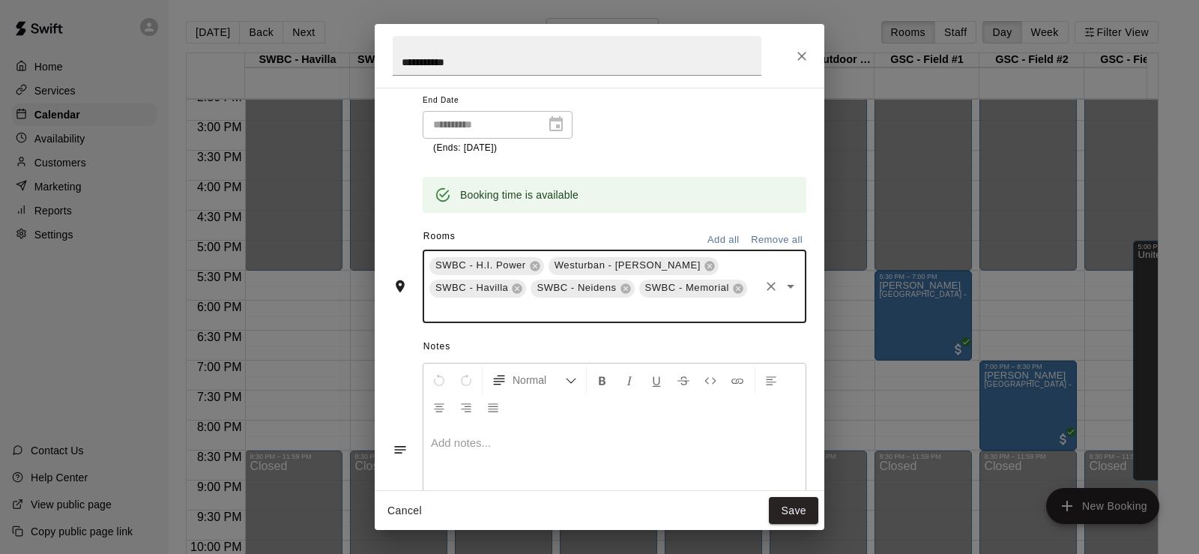
click at [783, 286] on icon "Open" at bounding box center [791, 286] width 18 height 18
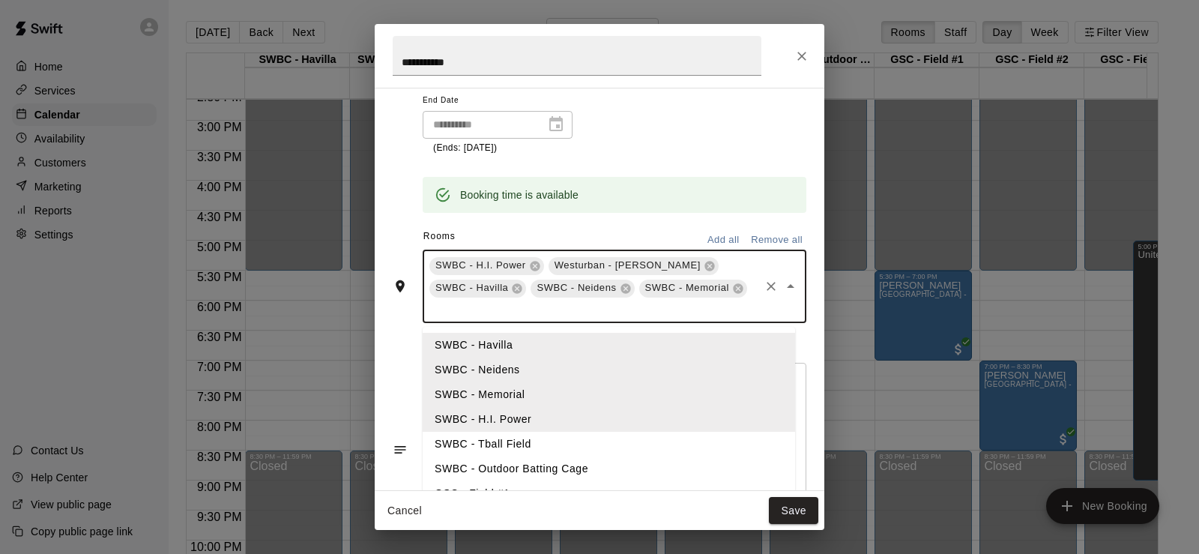
click at [564, 441] on li "SWBC - Tball Field" at bounding box center [609, 444] width 373 height 25
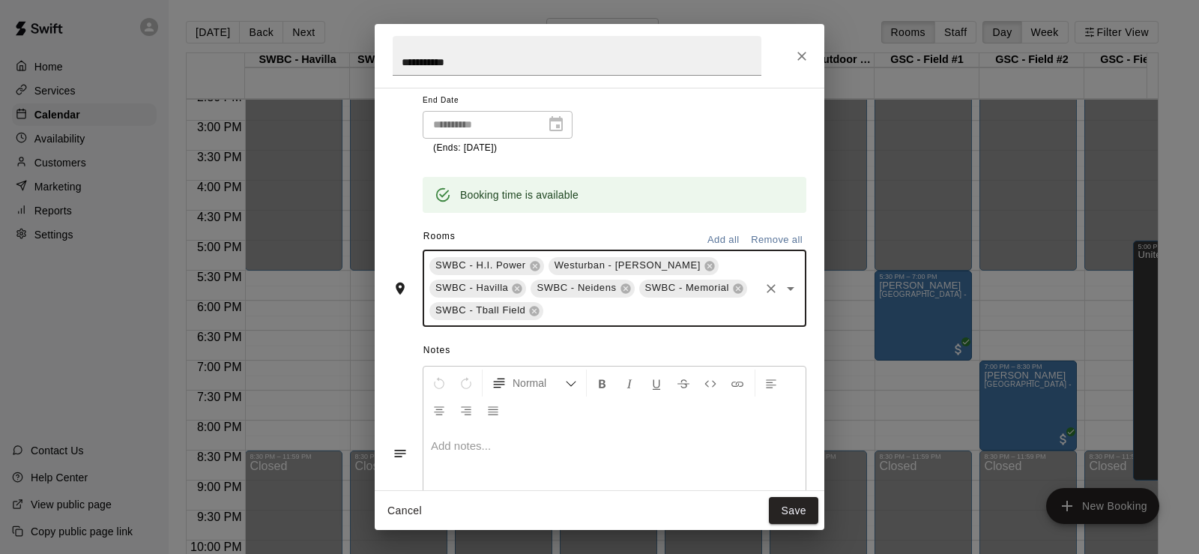
click at [783, 293] on icon "Open" at bounding box center [791, 289] width 18 height 18
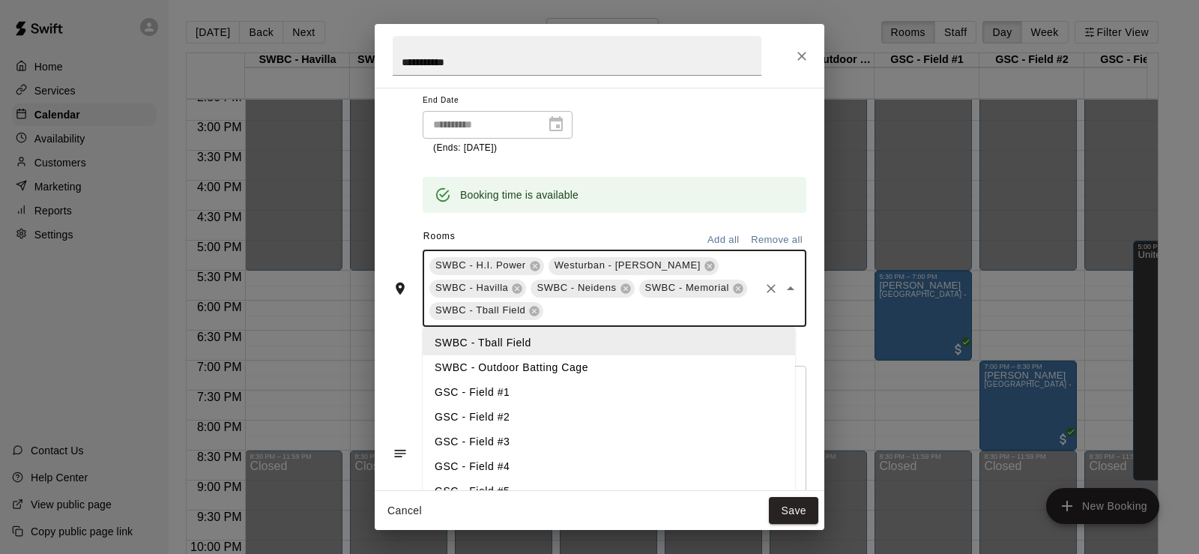
scroll to position [75, 0]
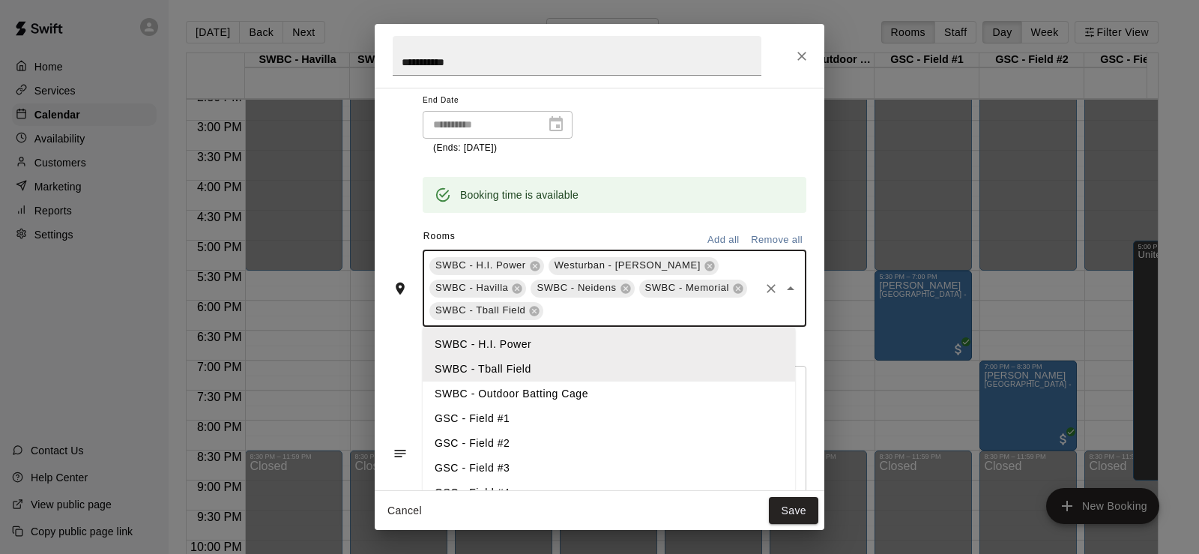
drag, startPoint x: 581, startPoint y: 398, endPoint x: 594, endPoint y: 406, distance: 15.2
click at [580, 398] on li "SWBC - Outdoor Batting Cage" at bounding box center [609, 394] width 373 height 25
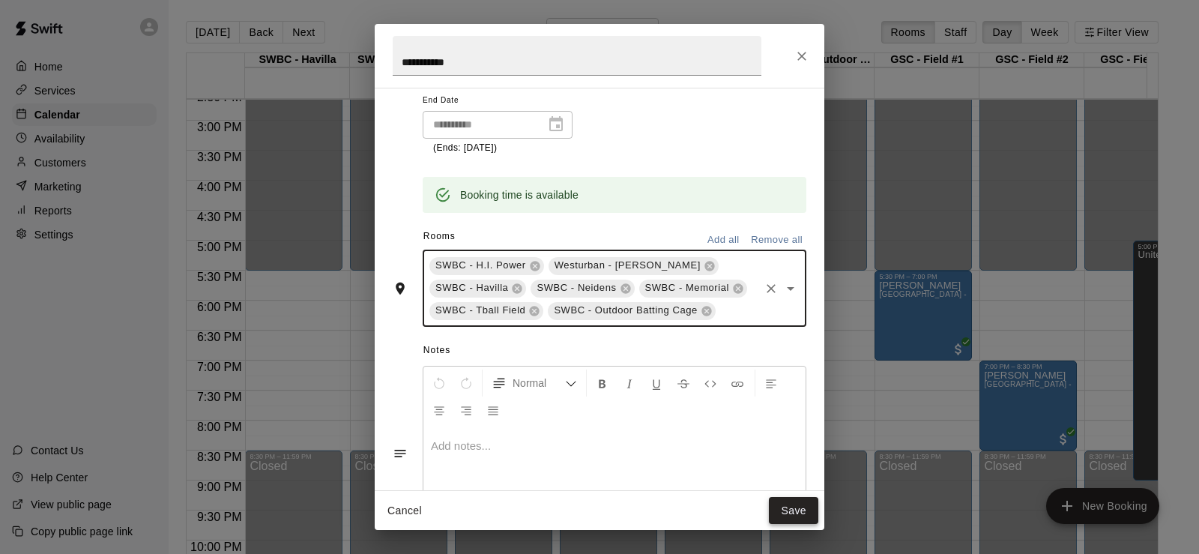
click at [792, 513] on button "Save" at bounding box center [793, 511] width 49 height 28
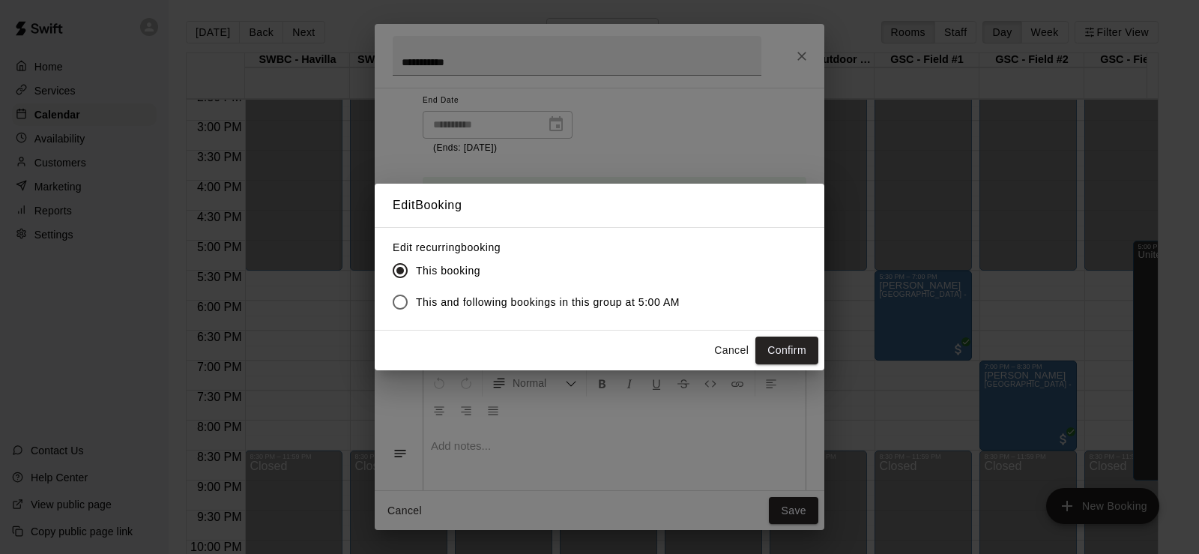
click at [803, 342] on button "Confirm" at bounding box center [787, 351] width 63 height 28
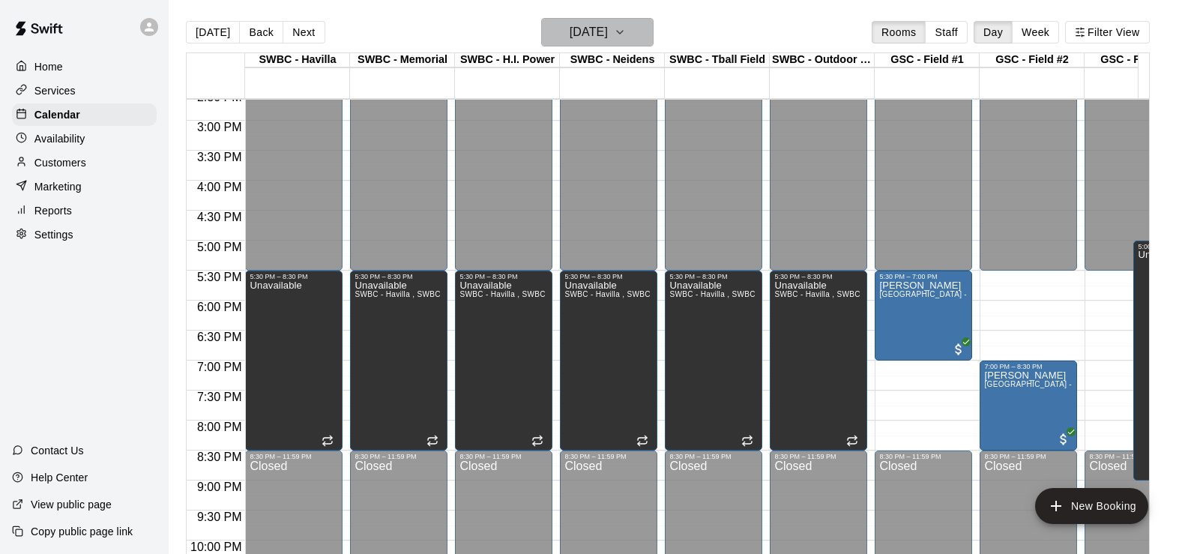
click at [626, 34] on icon "button" at bounding box center [620, 32] width 12 height 18
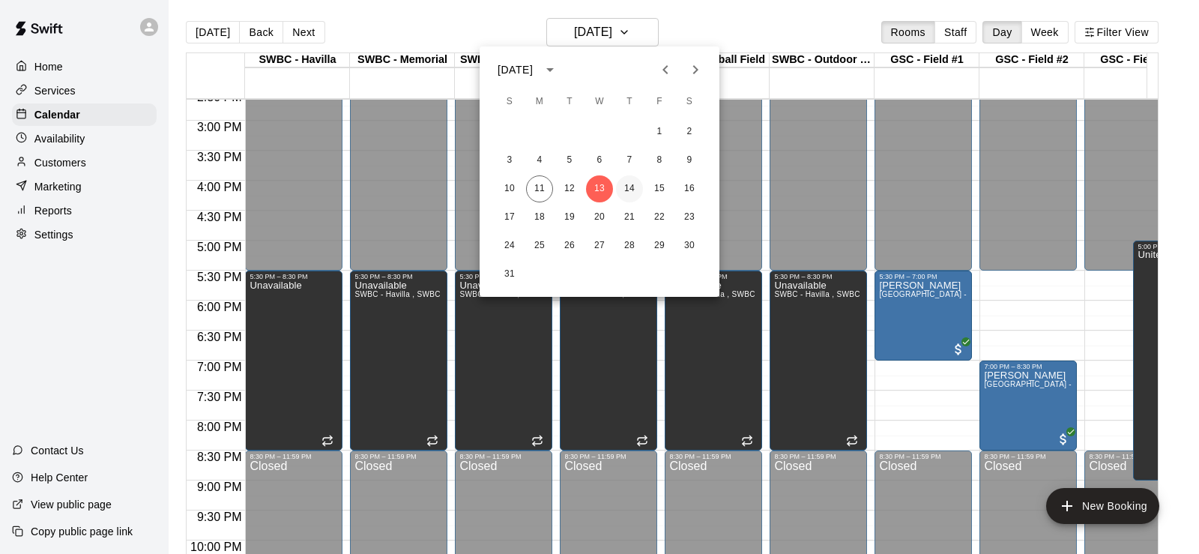
click at [630, 188] on button "14" at bounding box center [629, 188] width 27 height 27
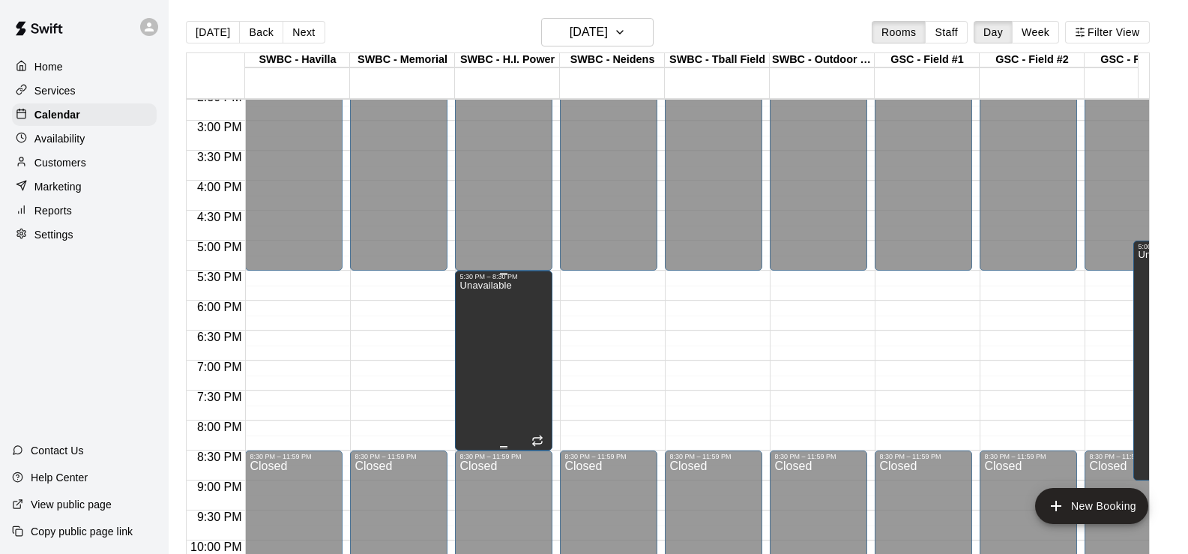
click at [532, 308] on div "Unavailable" at bounding box center [504, 557] width 88 height 554
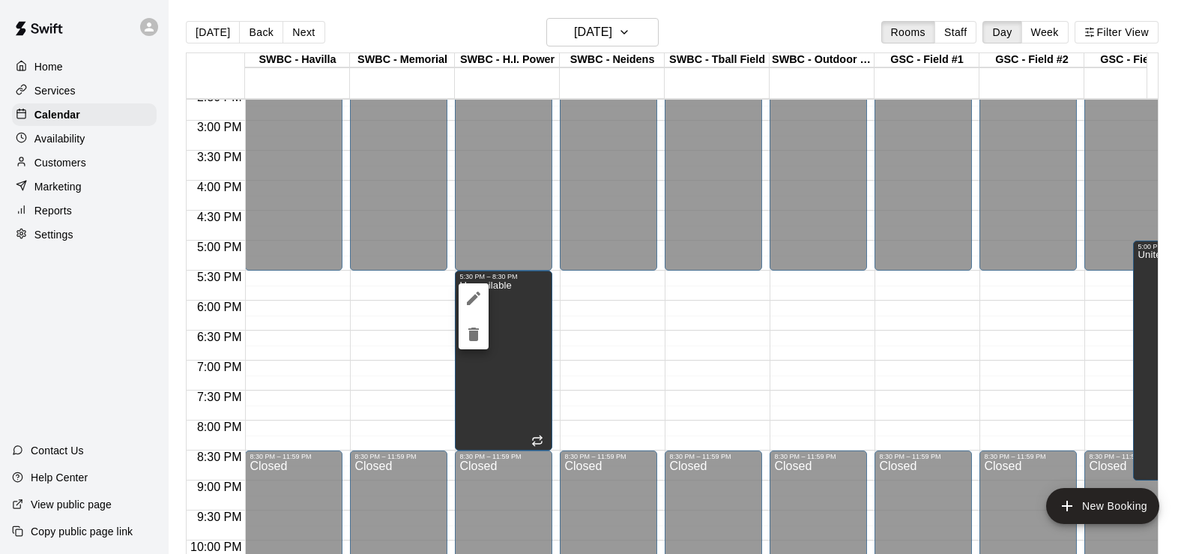
click at [474, 301] on icon "edit" at bounding box center [473, 298] width 13 height 13
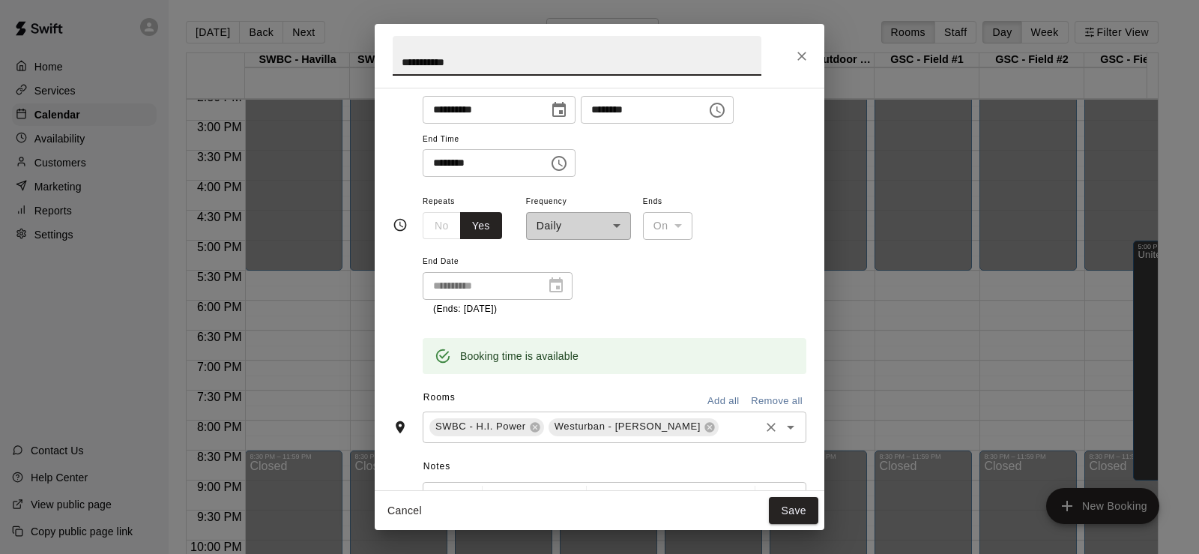
scroll to position [150, 0]
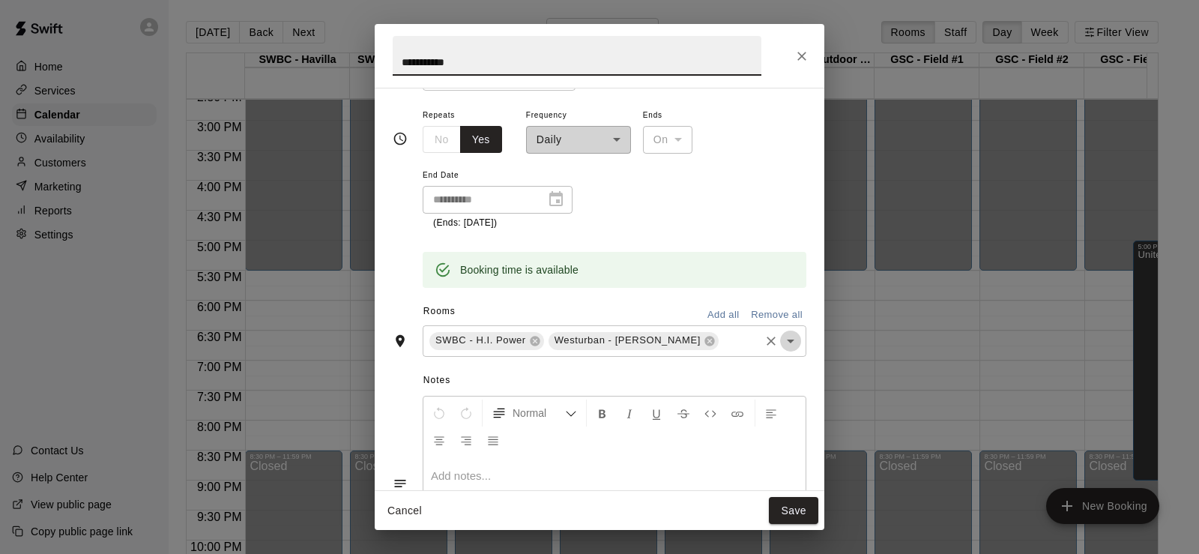
click at [785, 337] on icon "Open" at bounding box center [791, 341] width 18 height 18
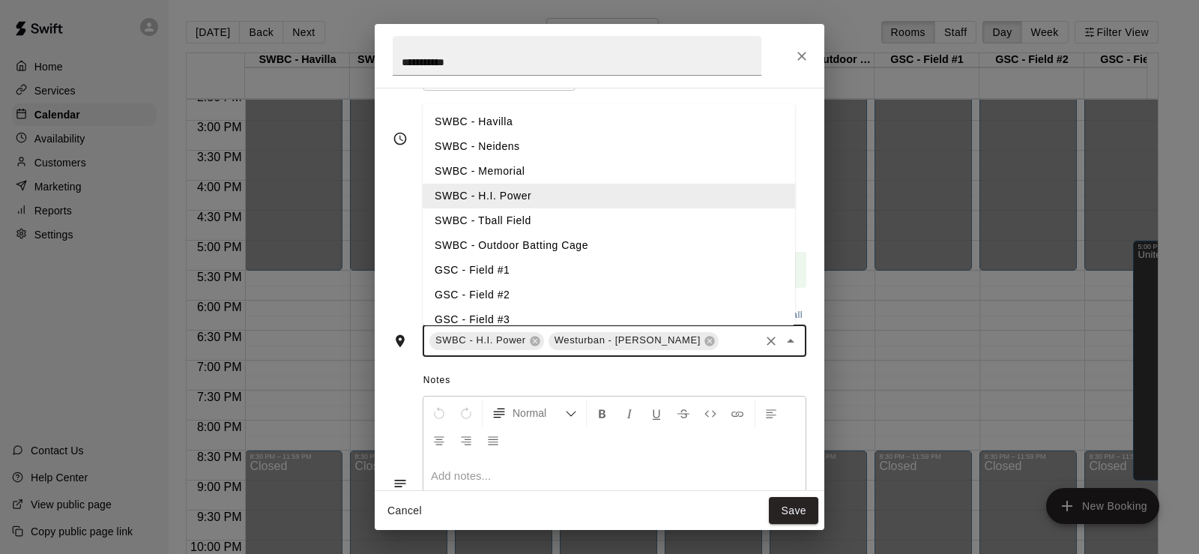
click at [516, 121] on li "SWBC - Havilla" at bounding box center [609, 121] width 373 height 25
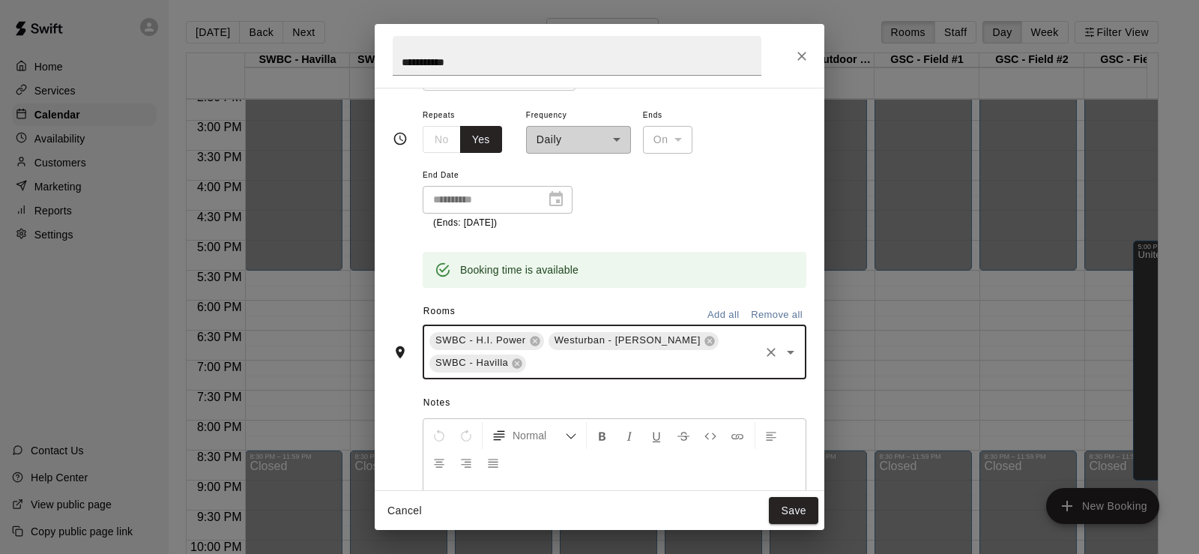
click at [782, 349] on icon "Open" at bounding box center [791, 352] width 18 height 18
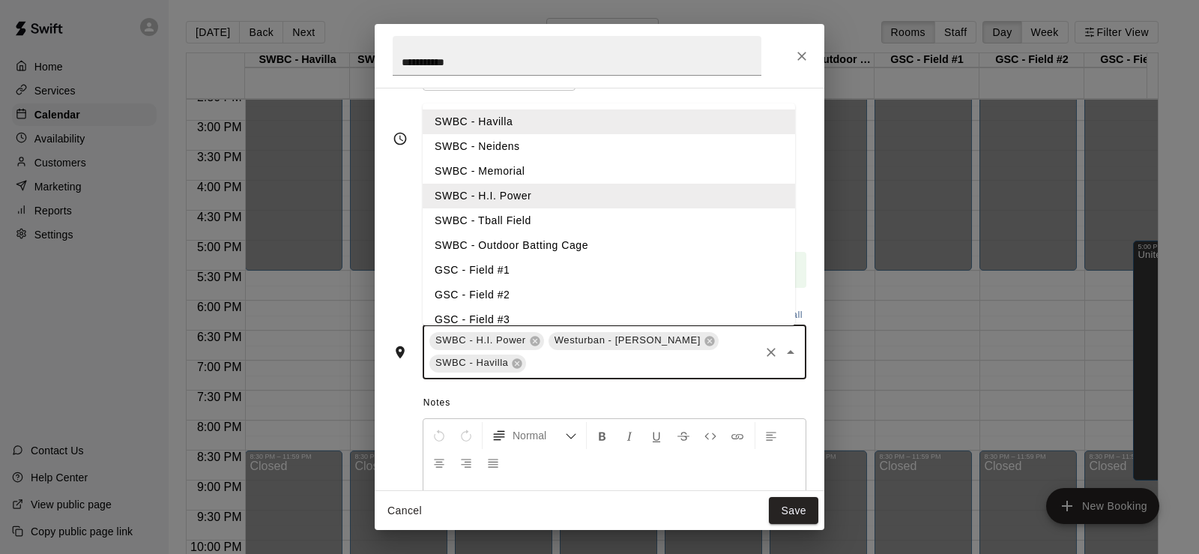
click at [522, 151] on li "SWBC - Neidens" at bounding box center [609, 146] width 373 height 25
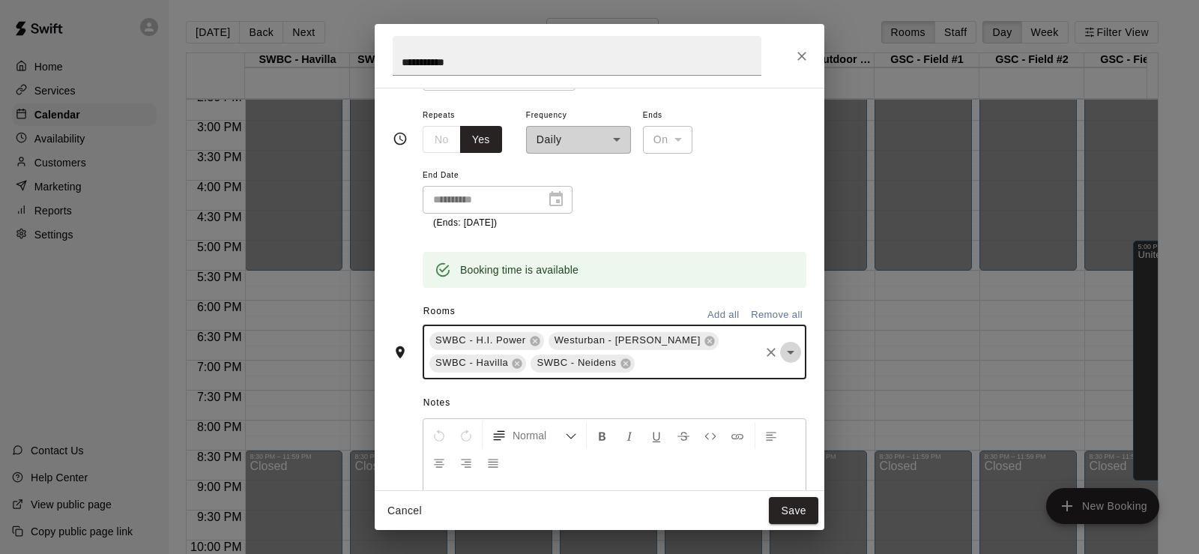
click at [782, 355] on icon "Open" at bounding box center [791, 352] width 18 height 18
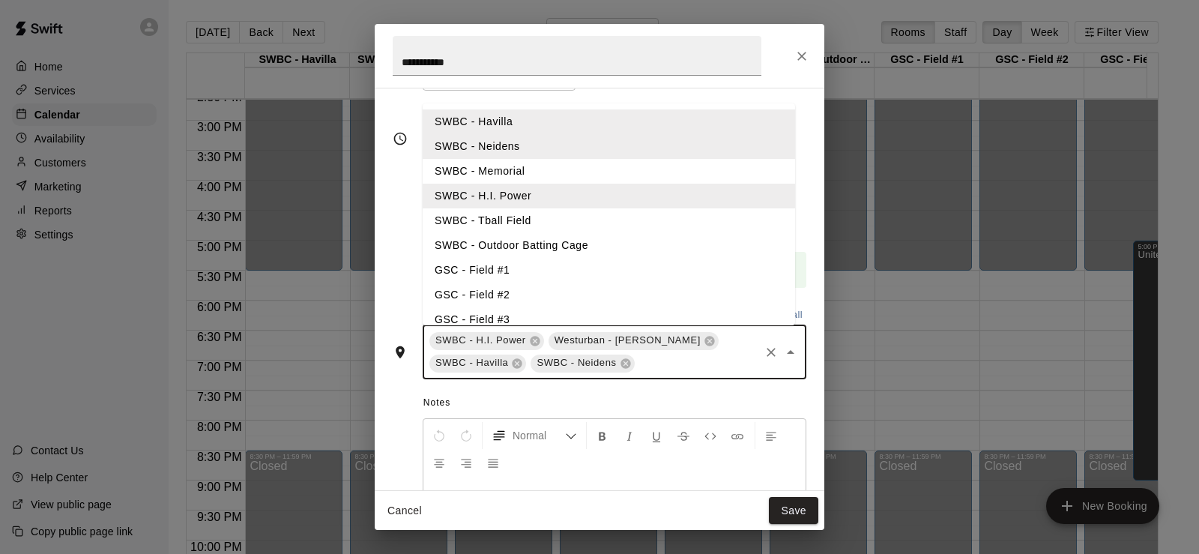
click at [552, 176] on li "SWBC - Memorial" at bounding box center [609, 171] width 373 height 25
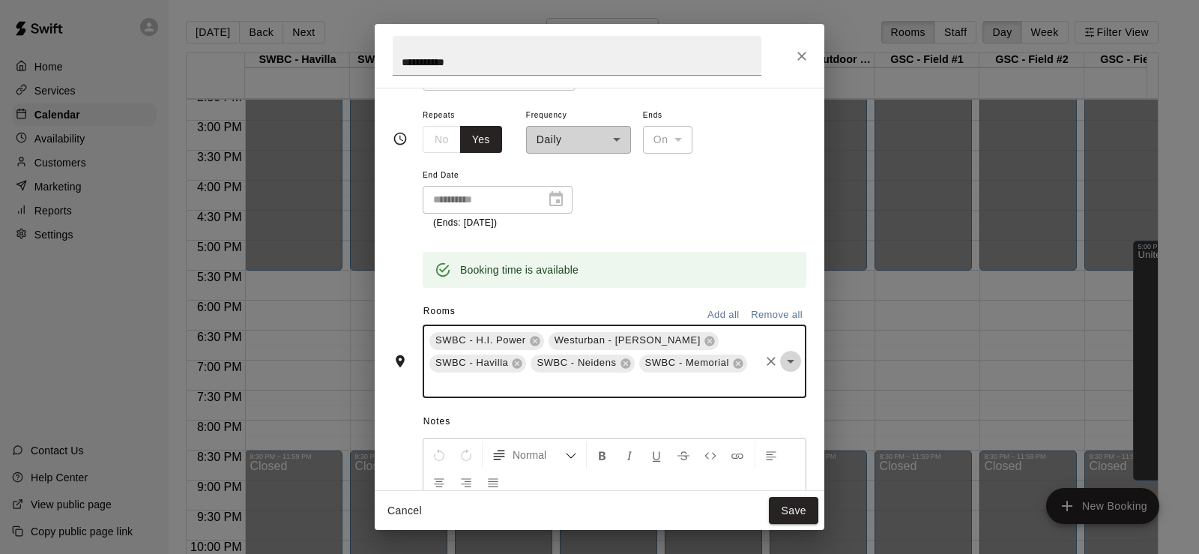
click at [782, 358] on icon "Open" at bounding box center [791, 361] width 18 height 18
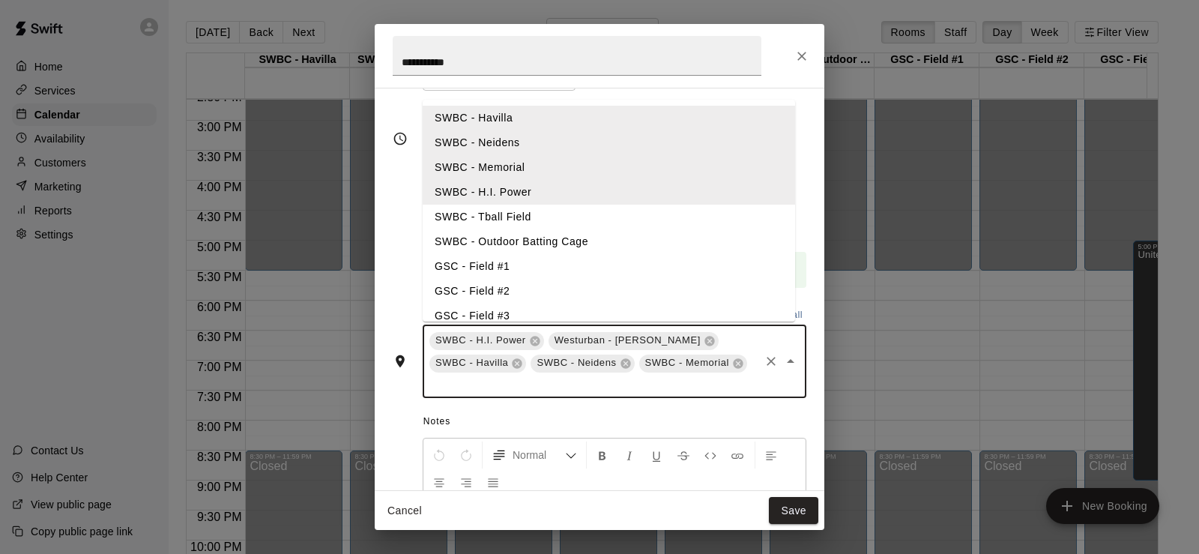
click at [576, 223] on li "SWBC - Tball Field" at bounding box center [609, 217] width 373 height 25
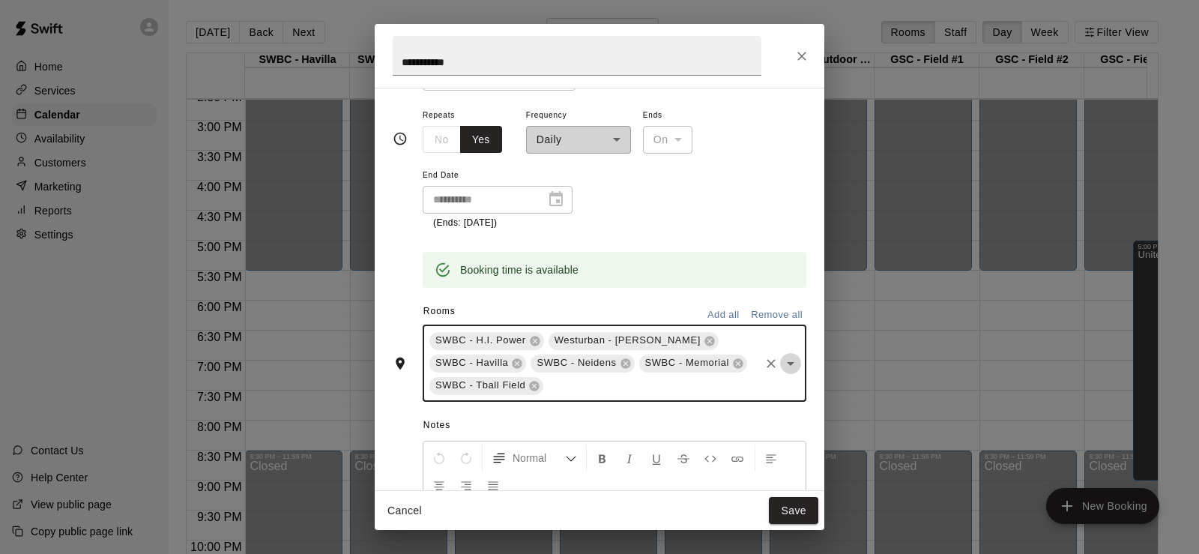
drag, startPoint x: 782, startPoint y: 361, endPoint x: 756, endPoint y: 331, distance: 39.4
click at [782, 361] on icon "Open" at bounding box center [791, 364] width 18 height 18
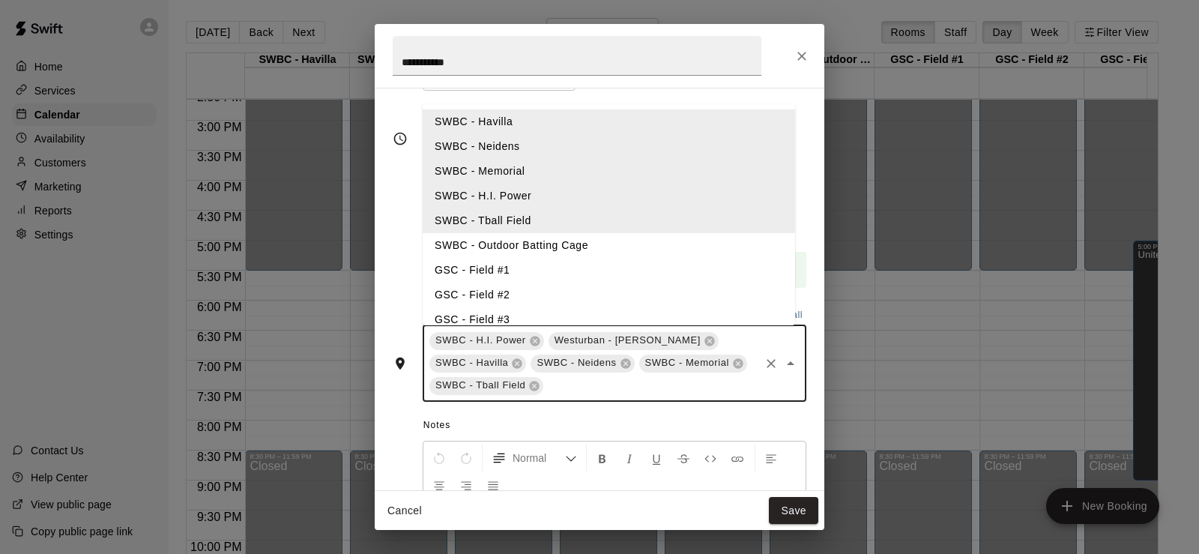
click at [563, 244] on li "SWBC - Outdoor Batting Cage" at bounding box center [609, 245] width 373 height 25
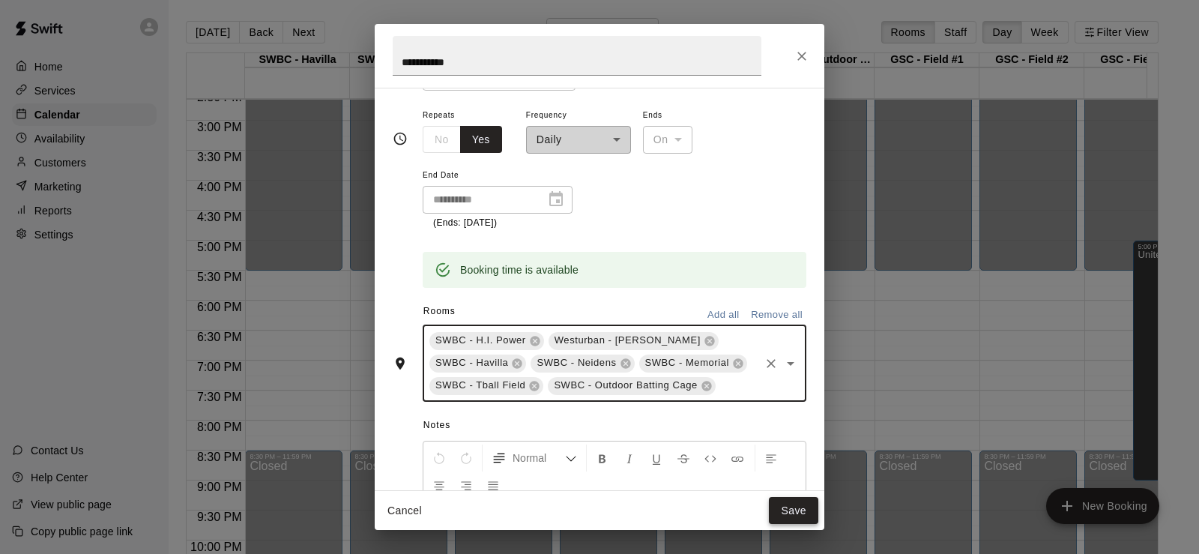
click at [789, 510] on button "Save" at bounding box center [793, 511] width 49 height 28
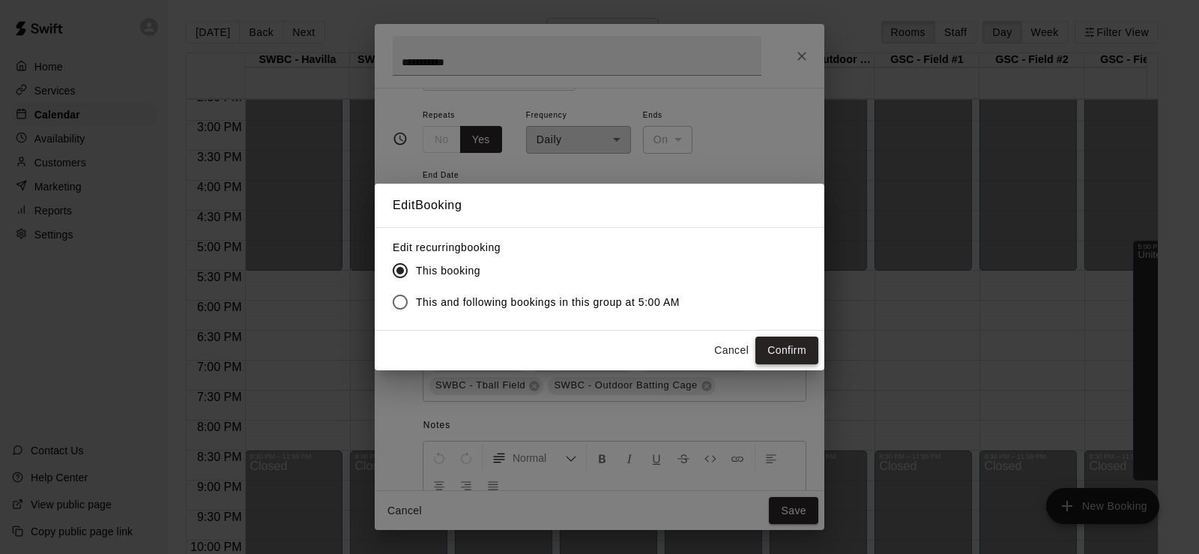
click at [786, 343] on button "Confirm" at bounding box center [787, 351] width 63 height 28
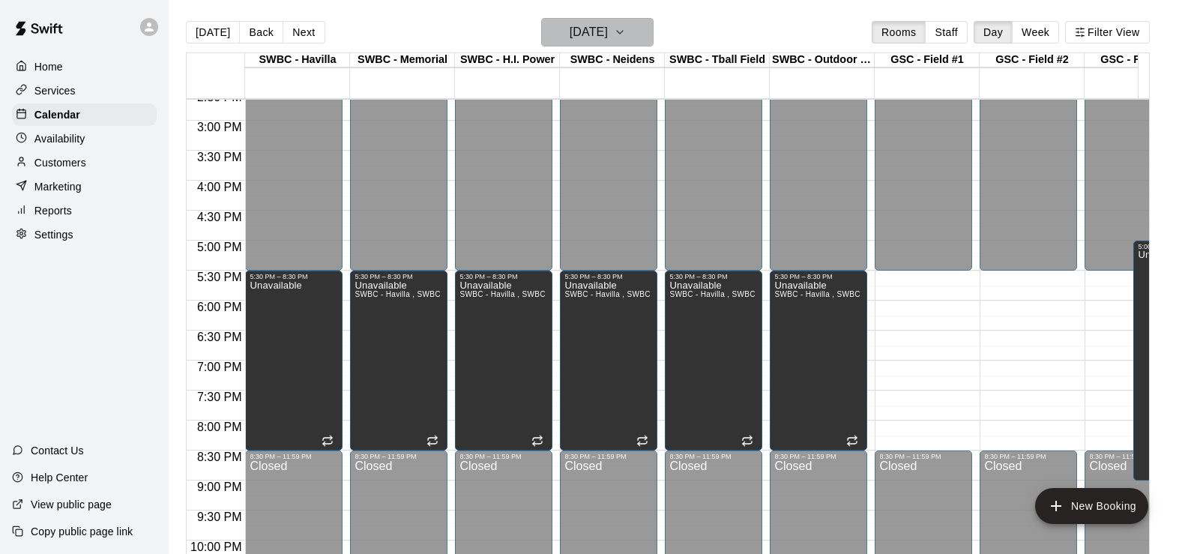
click at [608, 34] on h6 "[DATE]" at bounding box center [589, 32] width 38 height 21
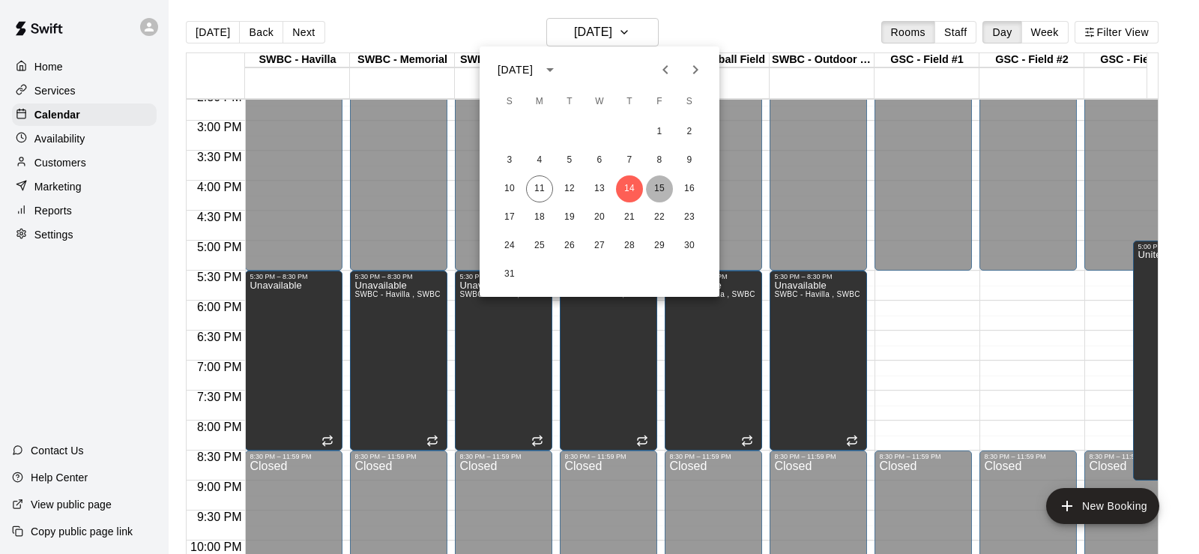
click at [656, 187] on button "15" at bounding box center [659, 188] width 27 height 27
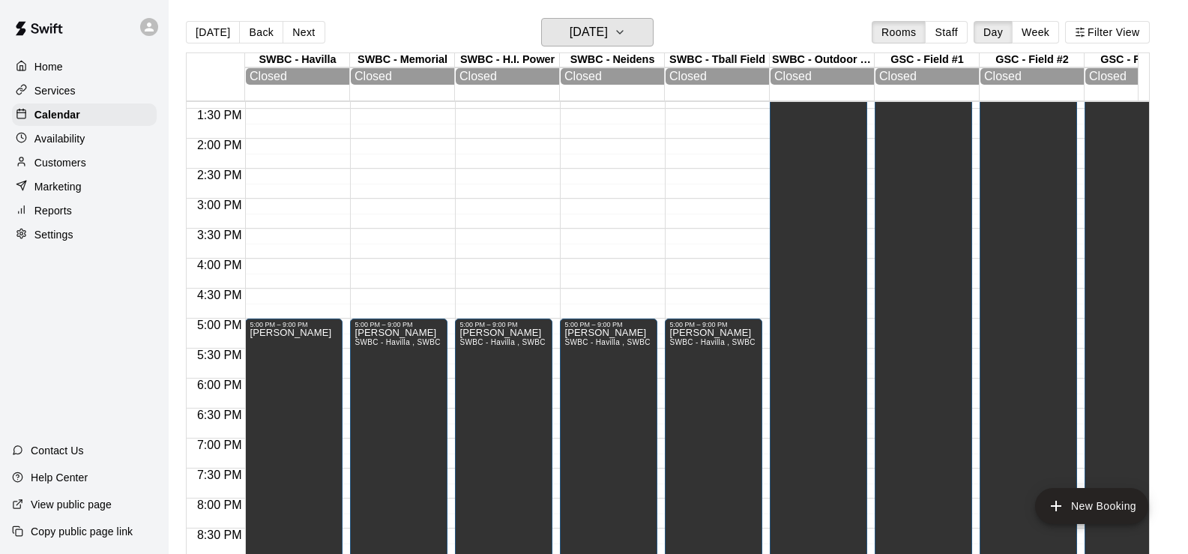
scroll to position [760, 0]
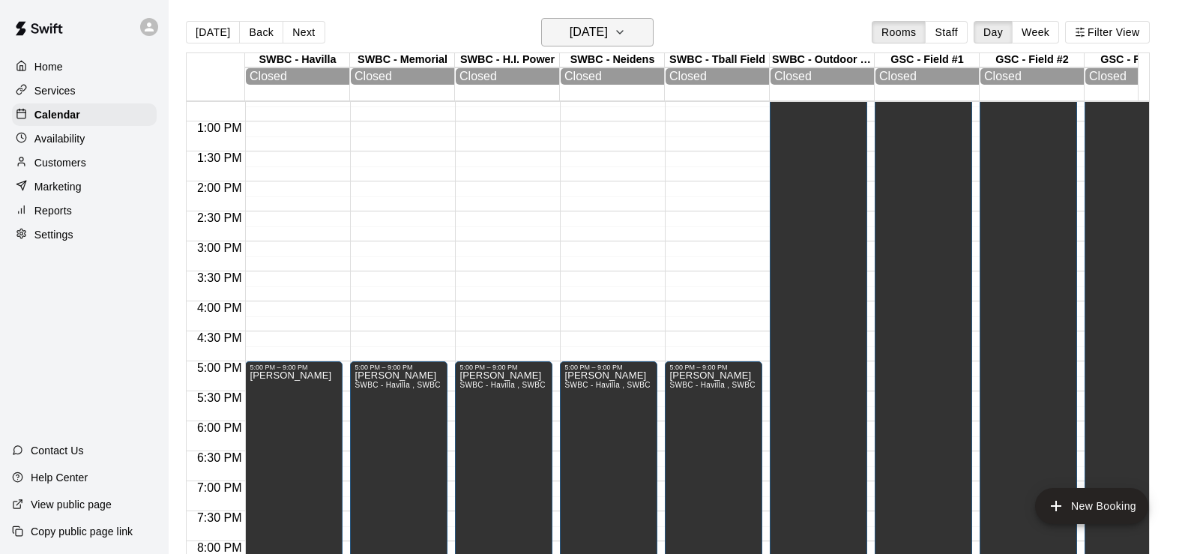
click at [626, 37] on icon "button" at bounding box center [620, 32] width 12 height 18
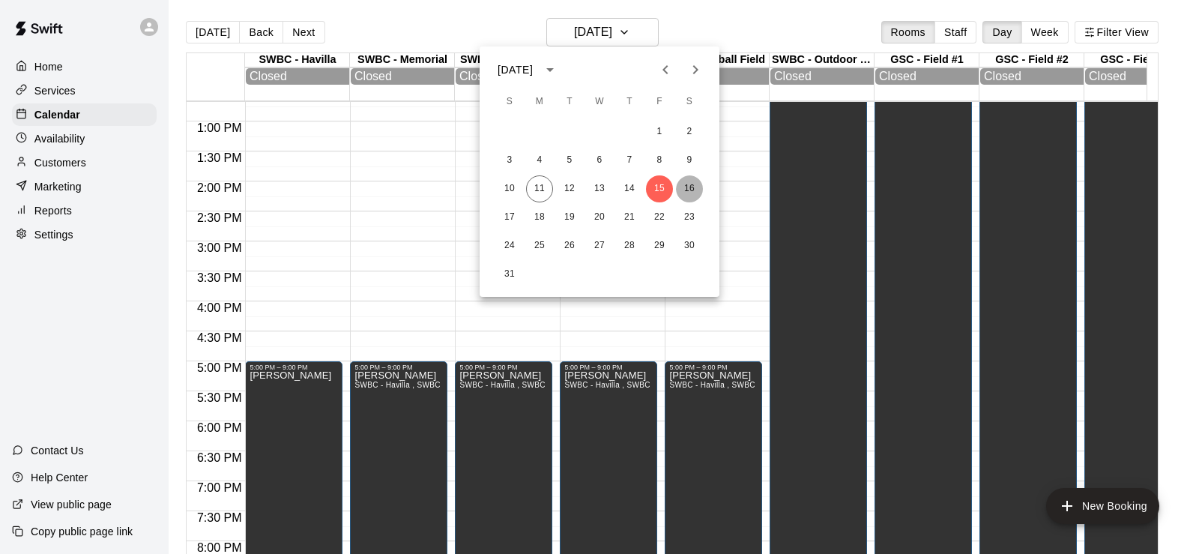
click at [692, 190] on button "16" at bounding box center [689, 188] width 27 height 27
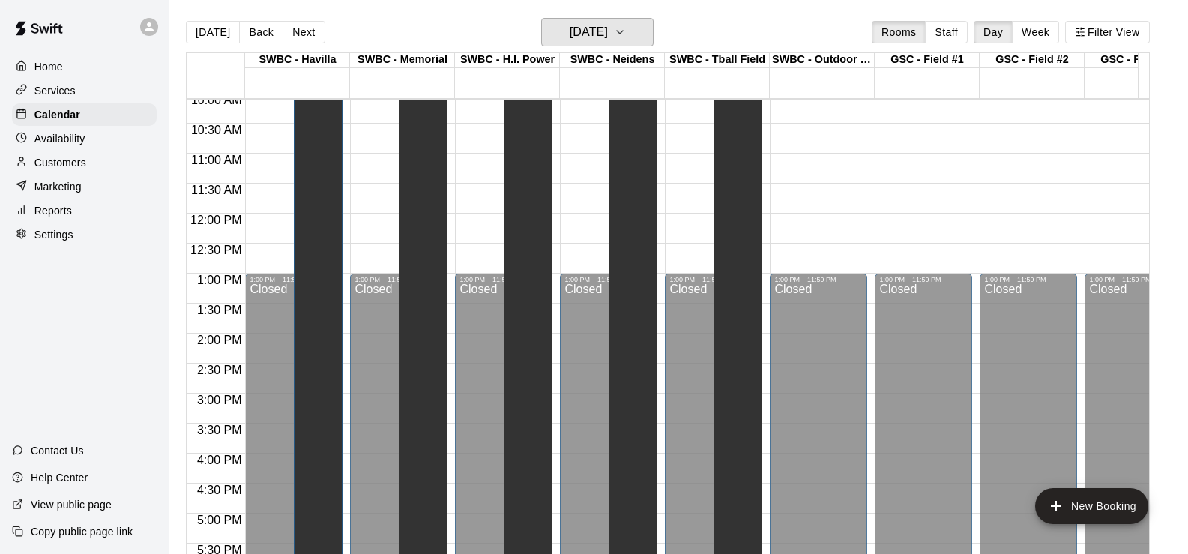
scroll to position [381, 0]
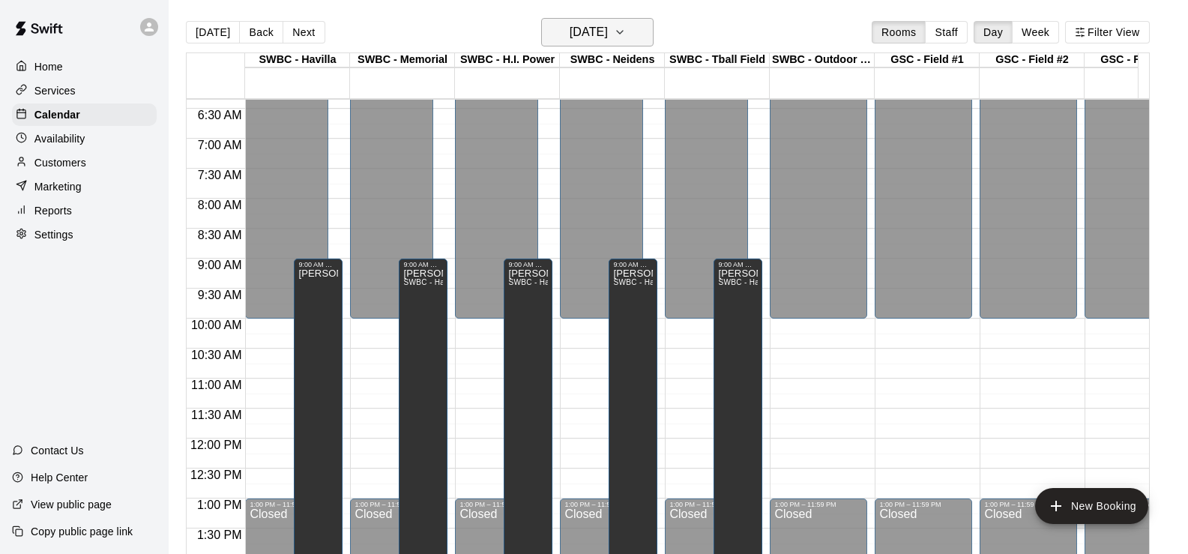
click at [626, 35] on icon "button" at bounding box center [620, 32] width 12 height 18
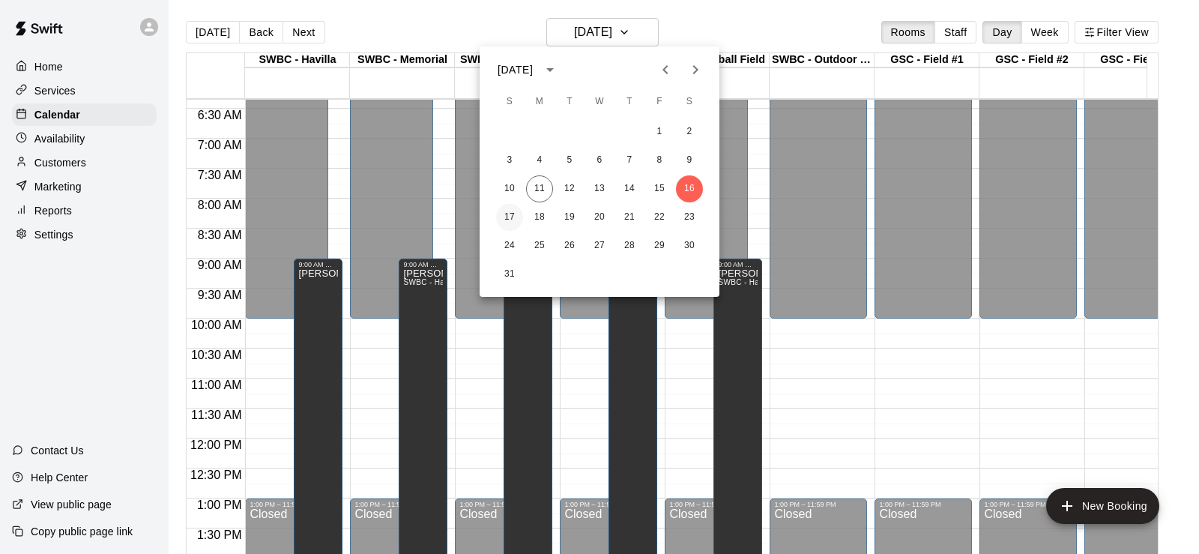
click at [515, 208] on button "17" at bounding box center [509, 217] width 27 height 27
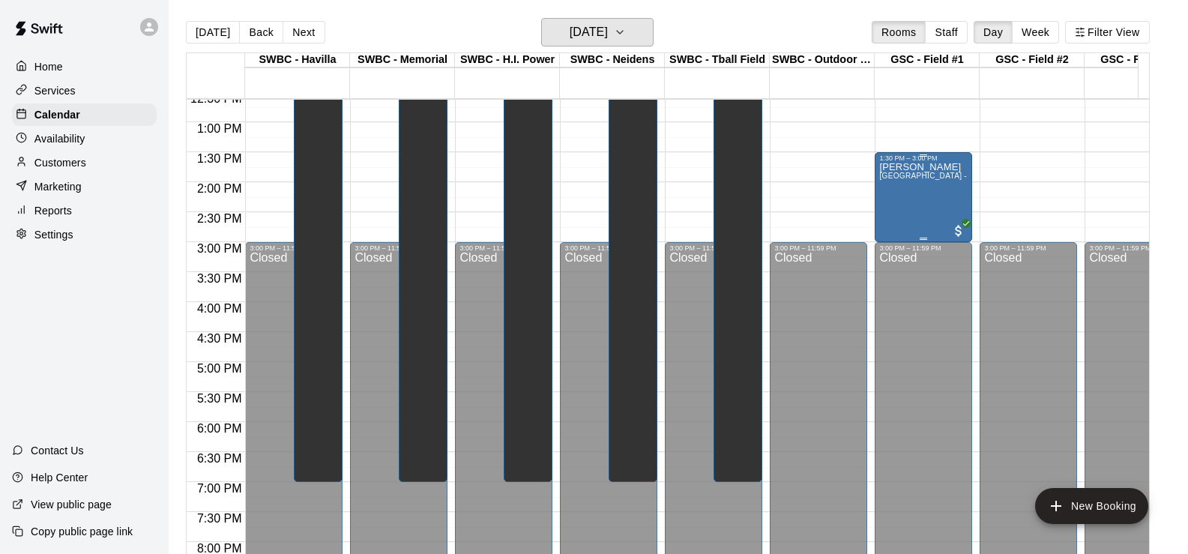
scroll to position [831, 0]
